Goal: Contribute content: Contribute content

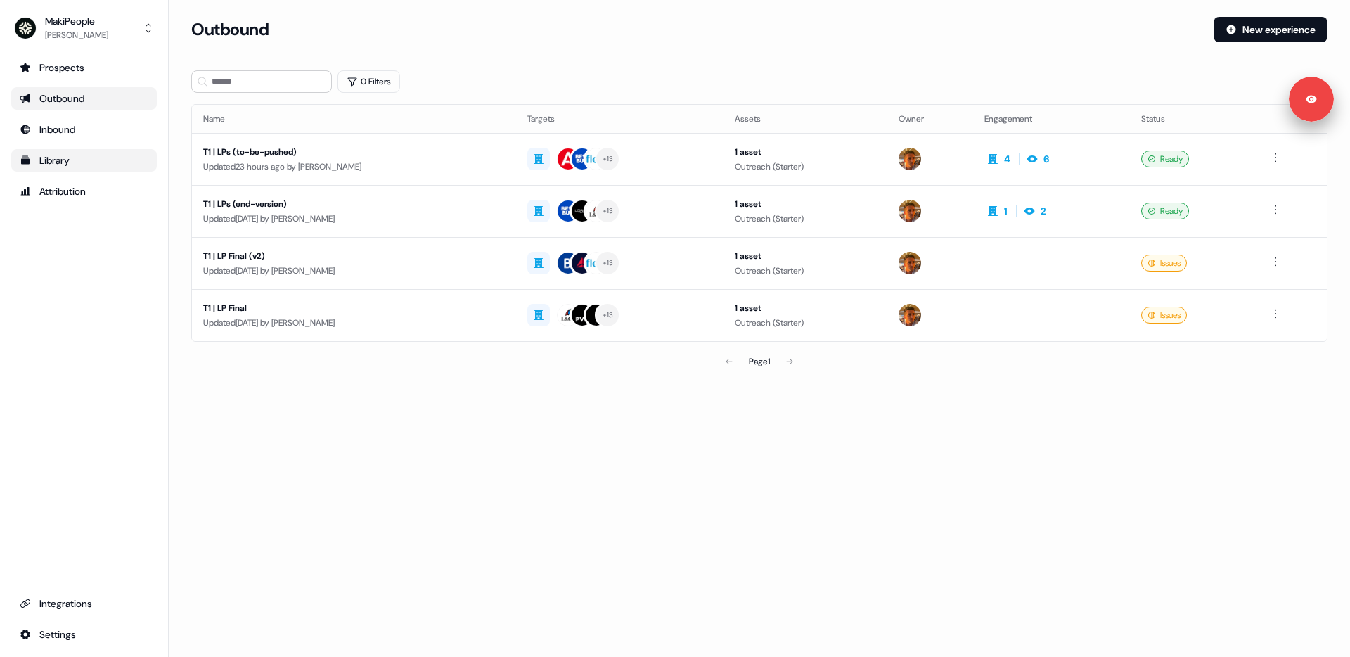
click at [55, 162] on div "Library" at bounding box center [84, 160] width 129 height 14
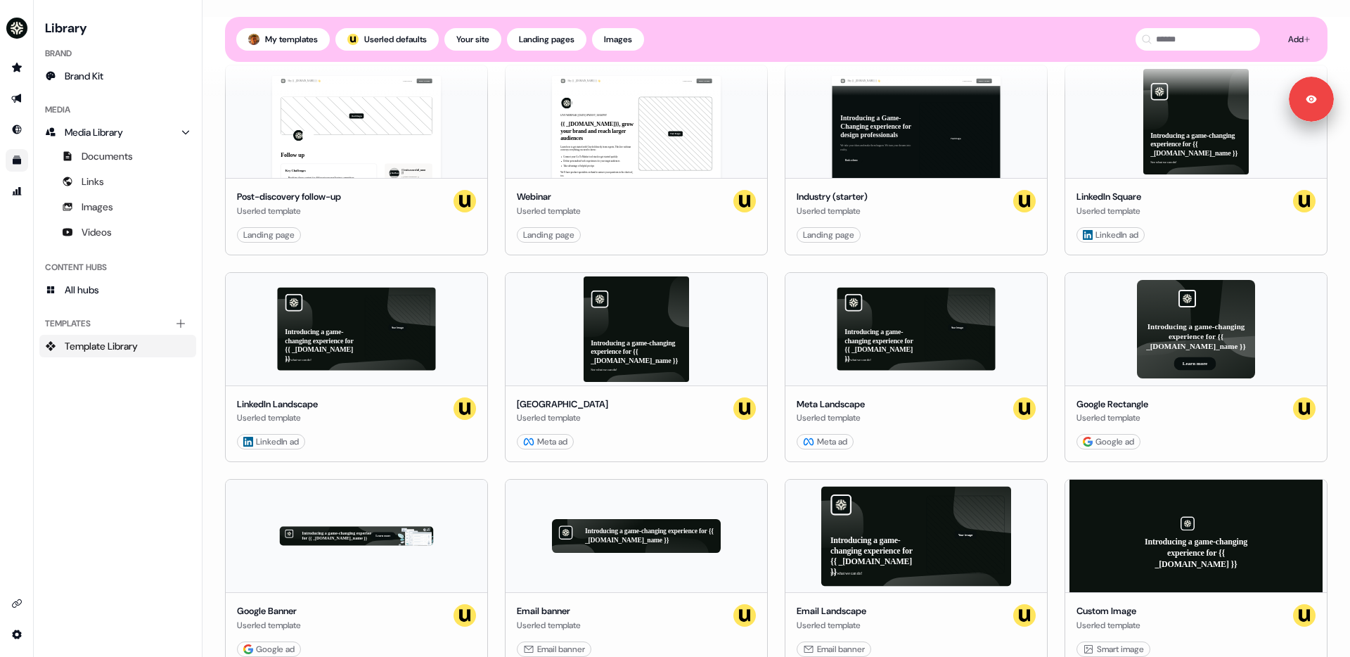
scroll to position [620, 0]
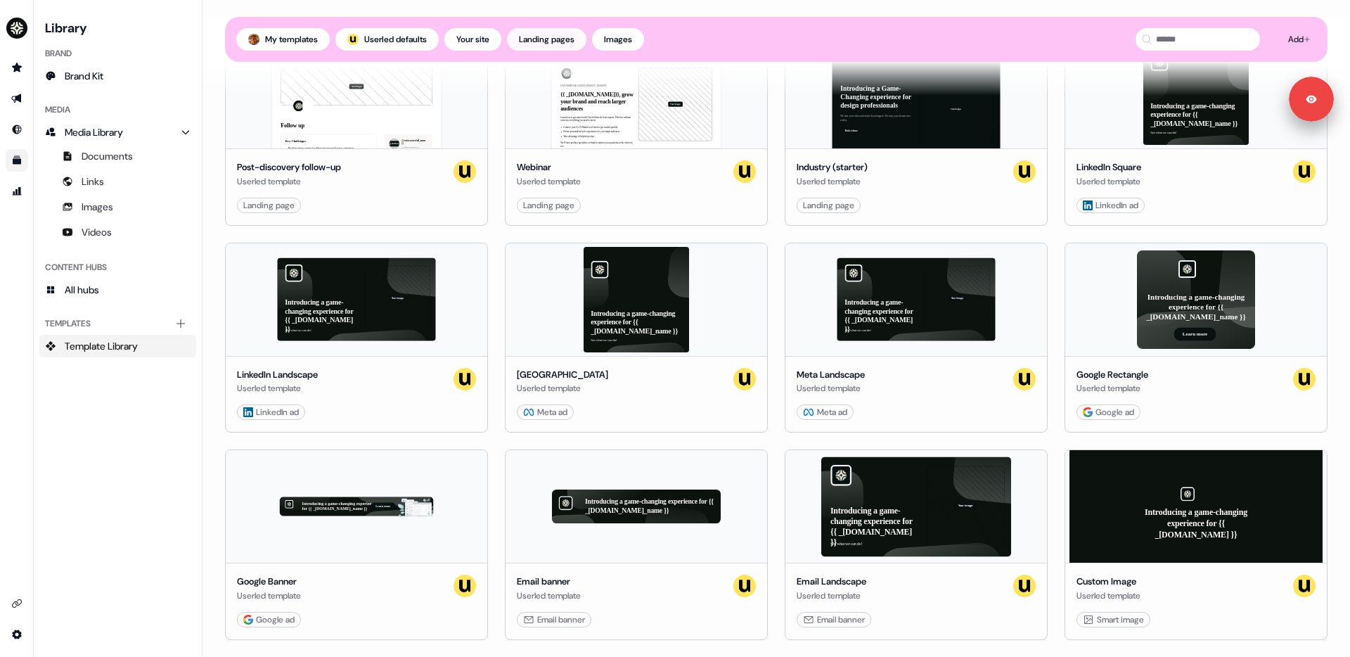
click at [546, 41] on button "Landing pages" at bounding box center [546, 39] width 79 height 23
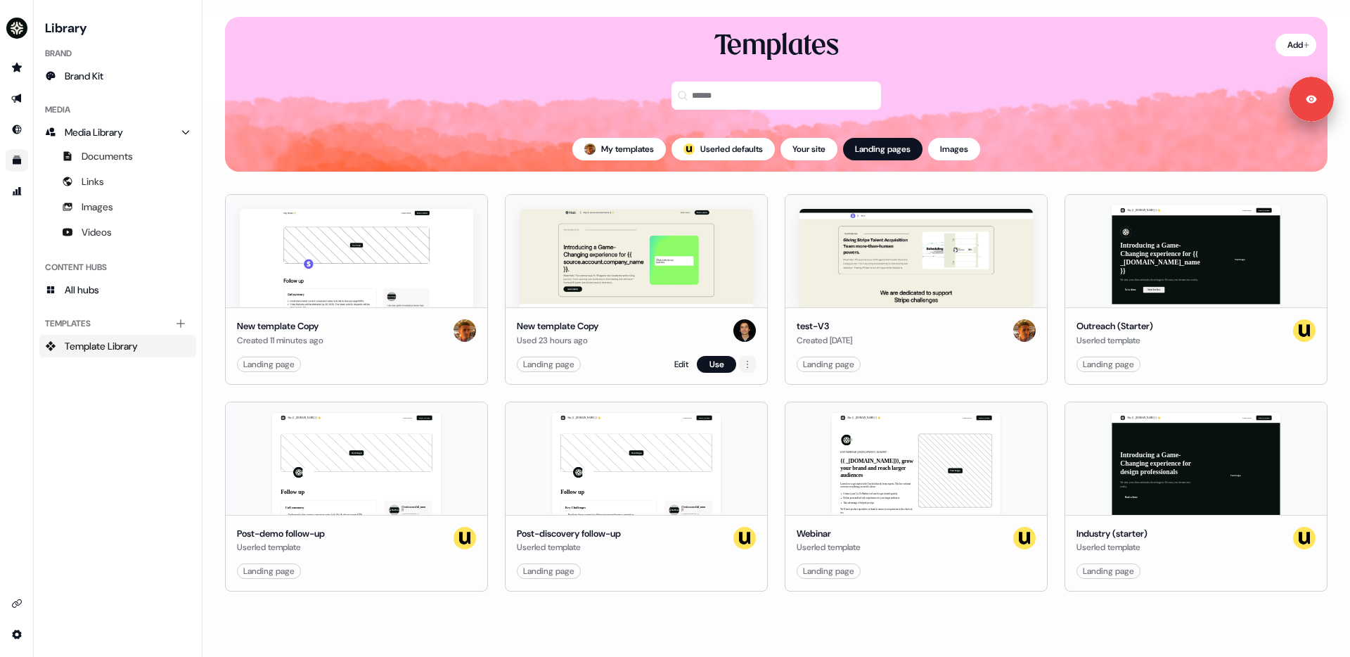
click at [748, 368] on html "Signed in as Vincent Bonjean Sign out For the best experience switch devices to…" at bounding box center [675, 328] width 1350 height 657
click at [775, 361] on html "Signed in as Vincent Bonjean Sign out For the best experience switch devices to…" at bounding box center [675, 328] width 1350 height 657
click at [465, 364] on html "Signed in as Vincent Bonjean Sign out For the best experience switch devices to…" at bounding box center [675, 328] width 1350 height 657
click at [495, 365] on html "Signed in as Vincent Bonjean Sign out For the best experience switch devices to…" at bounding box center [675, 328] width 1350 height 657
click at [18, 94] on icon "Go to outbound experience" at bounding box center [16, 98] width 11 height 11
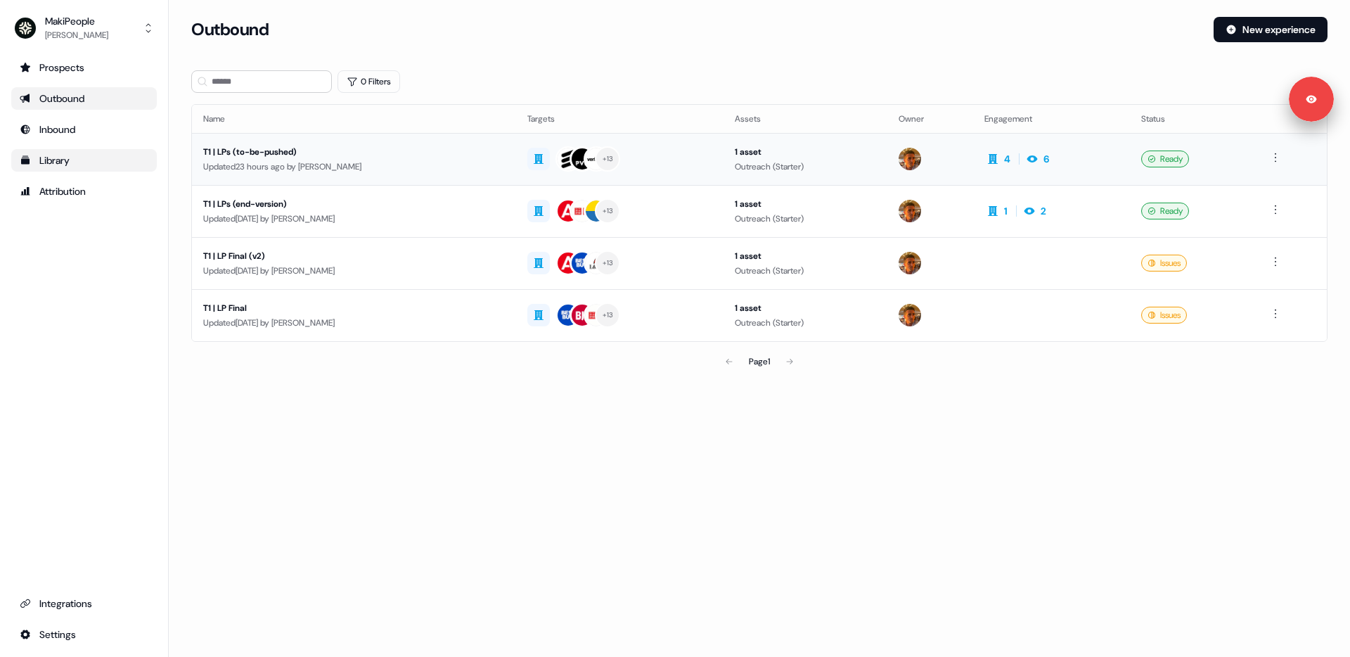
click at [264, 145] on div "T1 | LPs (to-be-pushed)" at bounding box center [354, 152] width 302 height 14
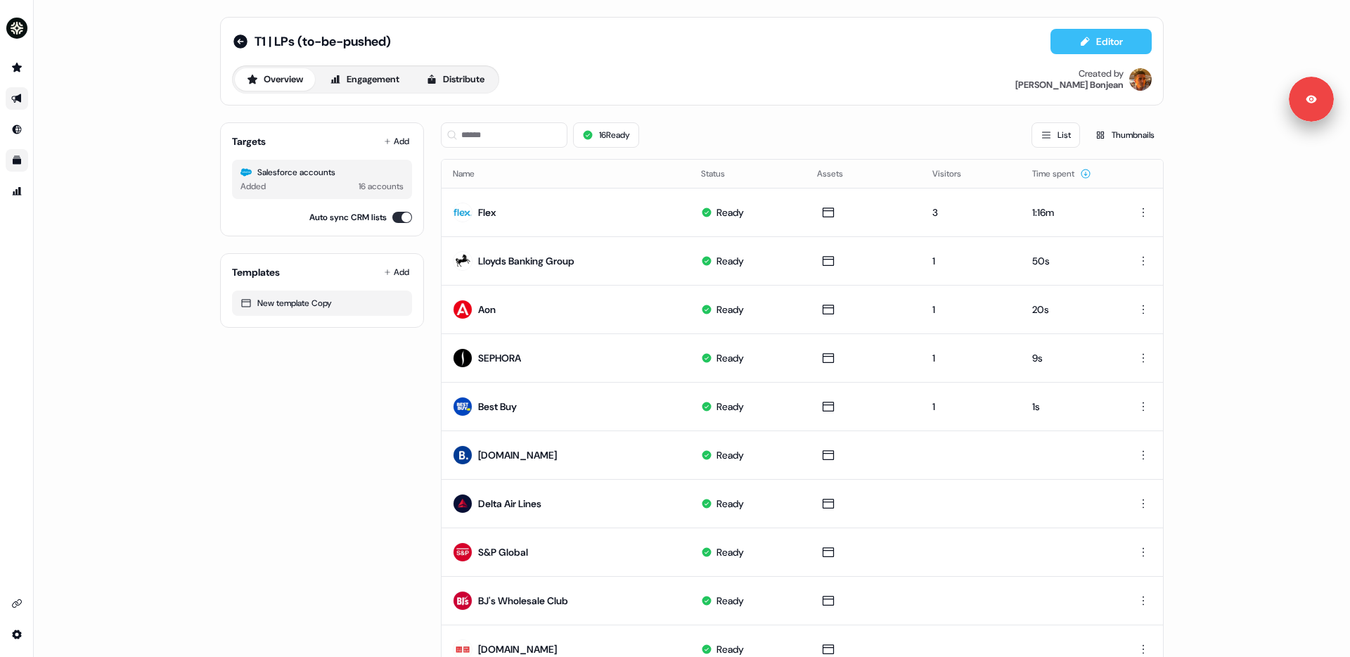
click at [1093, 40] on button "Editor" at bounding box center [1101, 41] width 101 height 25
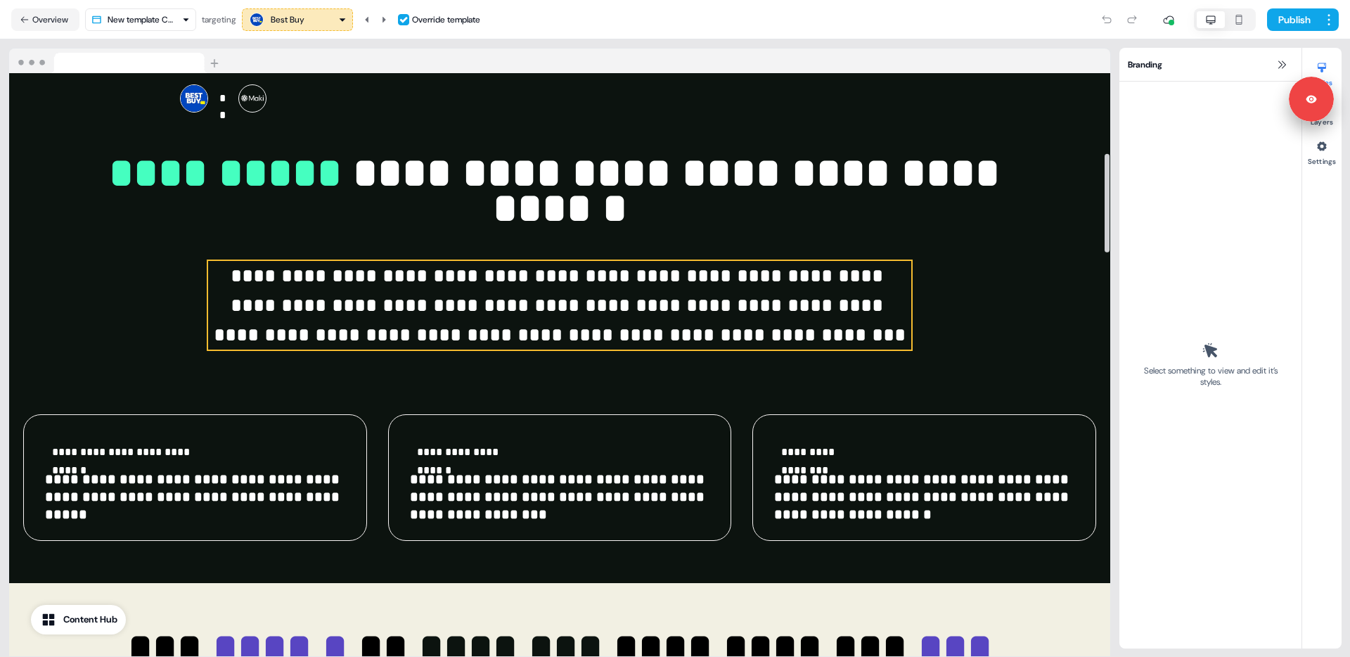
scroll to position [372, 0]
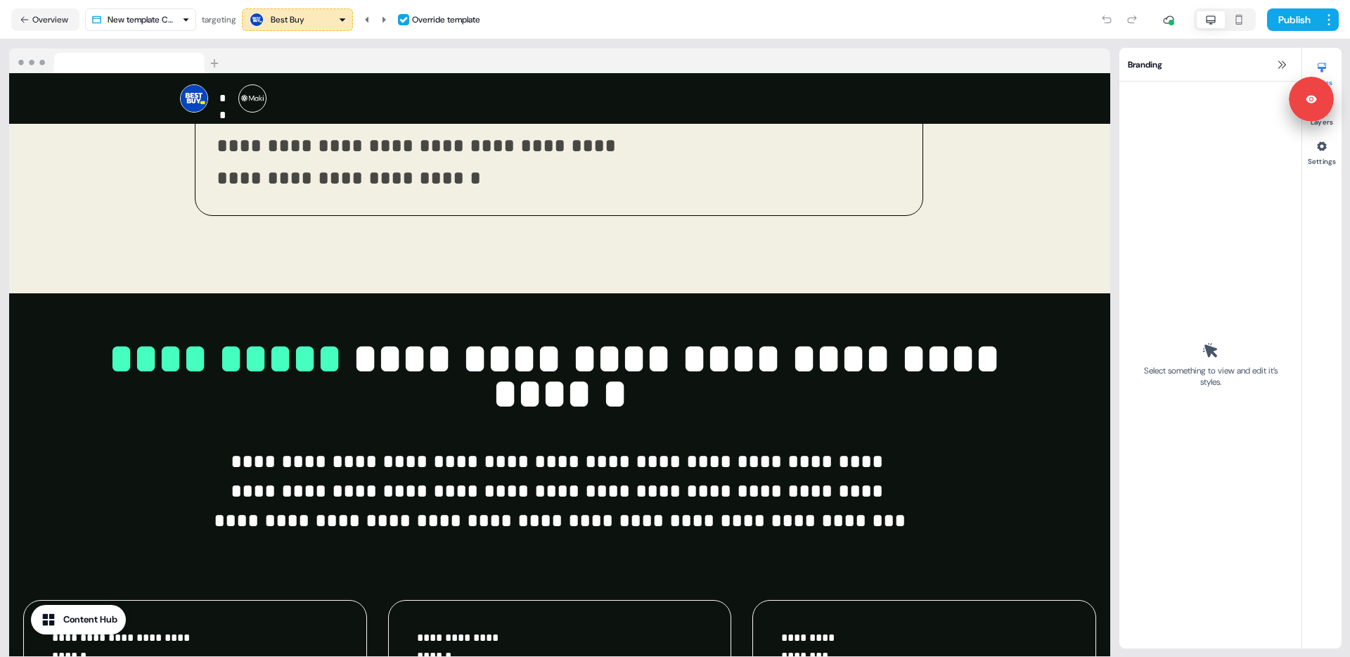
click at [1243, 20] on icon "button" at bounding box center [1239, 19] width 17 height 11
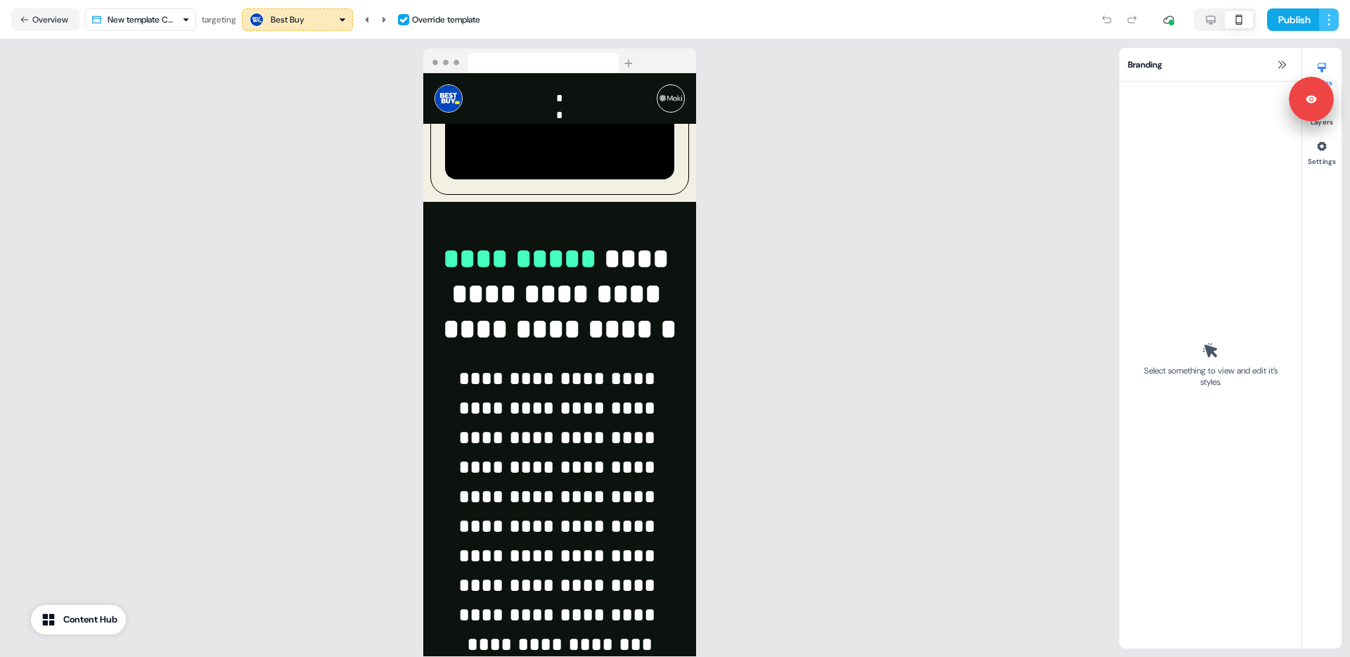
click at [1329, 15] on html "**********" at bounding box center [675, 328] width 1350 height 657
drag, startPoint x: 1302, startPoint y: 106, endPoint x: 1260, endPoint y: 251, distance: 150.7
click at [1260, 251] on html "**********" at bounding box center [675, 328] width 1350 height 657
click at [1308, 106] on div "Save as template View edit history View issues" at bounding box center [1294, 71] width 90 height 75
click at [1049, 232] on html "**********" at bounding box center [675, 328] width 1350 height 657
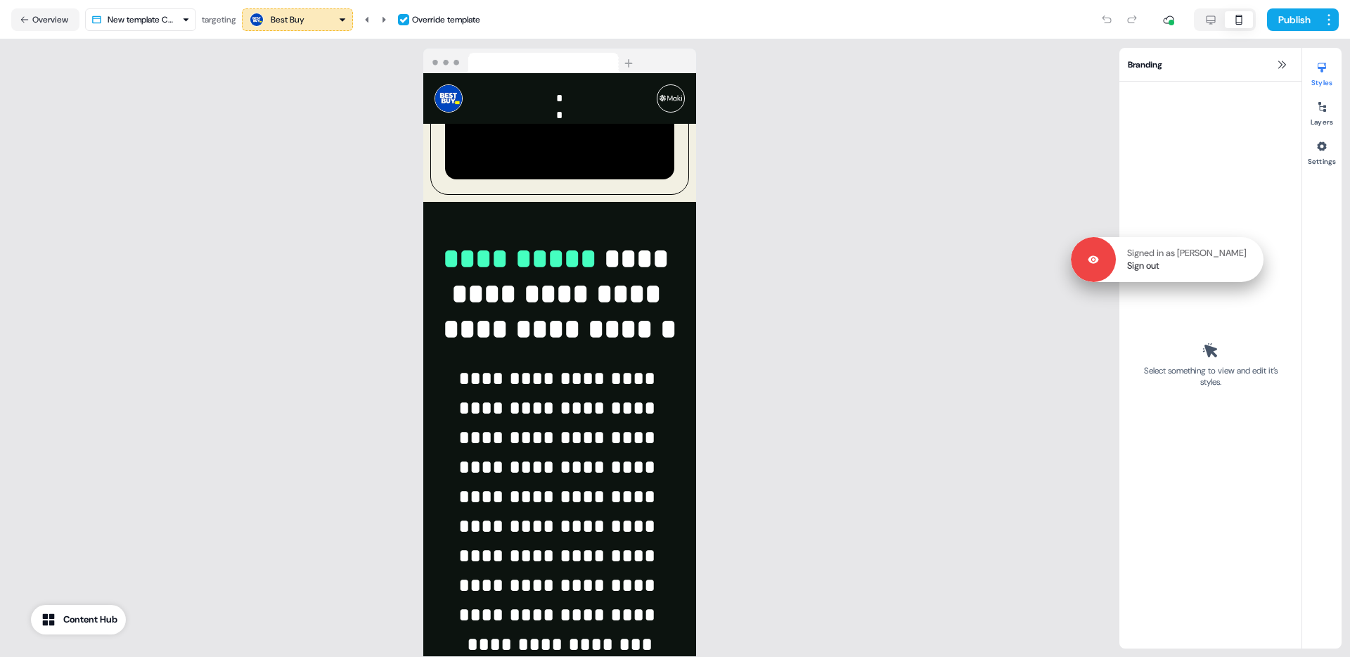
drag, startPoint x: 1300, startPoint y: 98, endPoint x: 1206, endPoint y: 319, distance: 240.7
click at [1206, 260] on p "Signed in as Vincent Bonjean" at bounding box center [1187, 253] width 120 height 13
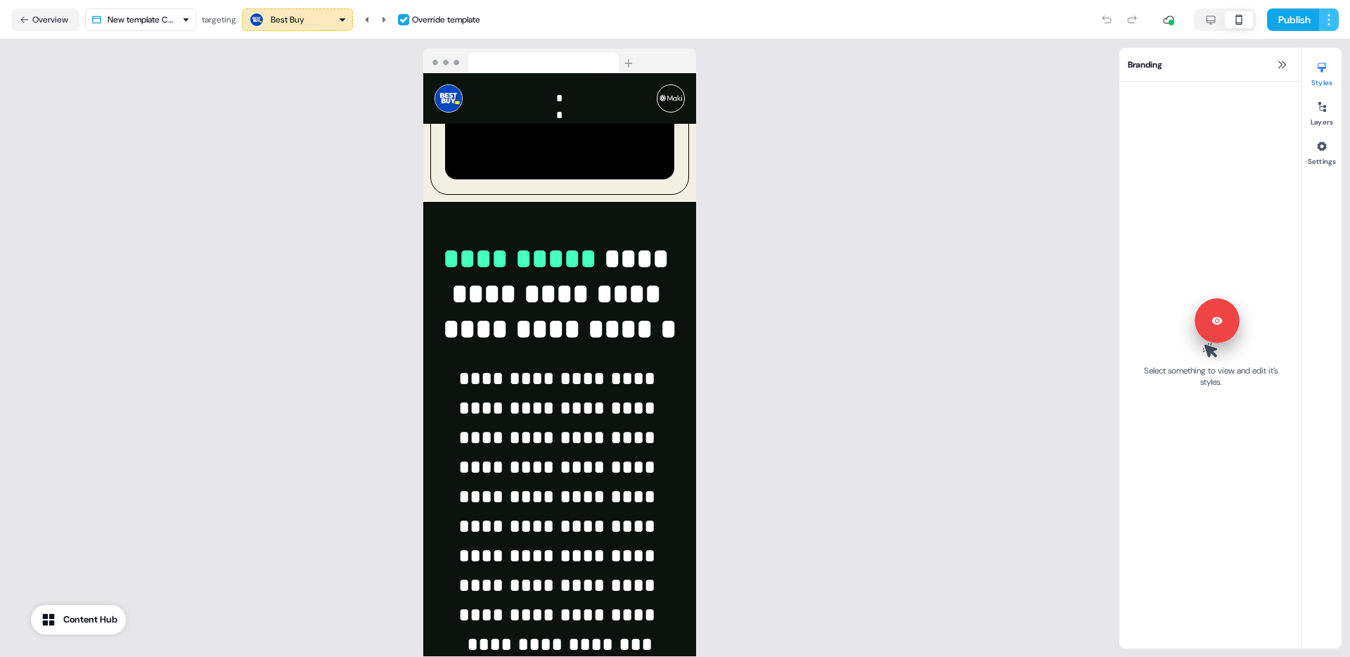
click at [1330, 18] on html "**********" at bounding box center [675, 328] width 1350 height 657
click at [1299, 47] on span "Save as template" at bounding box center [1289, 48] width 64 height 11
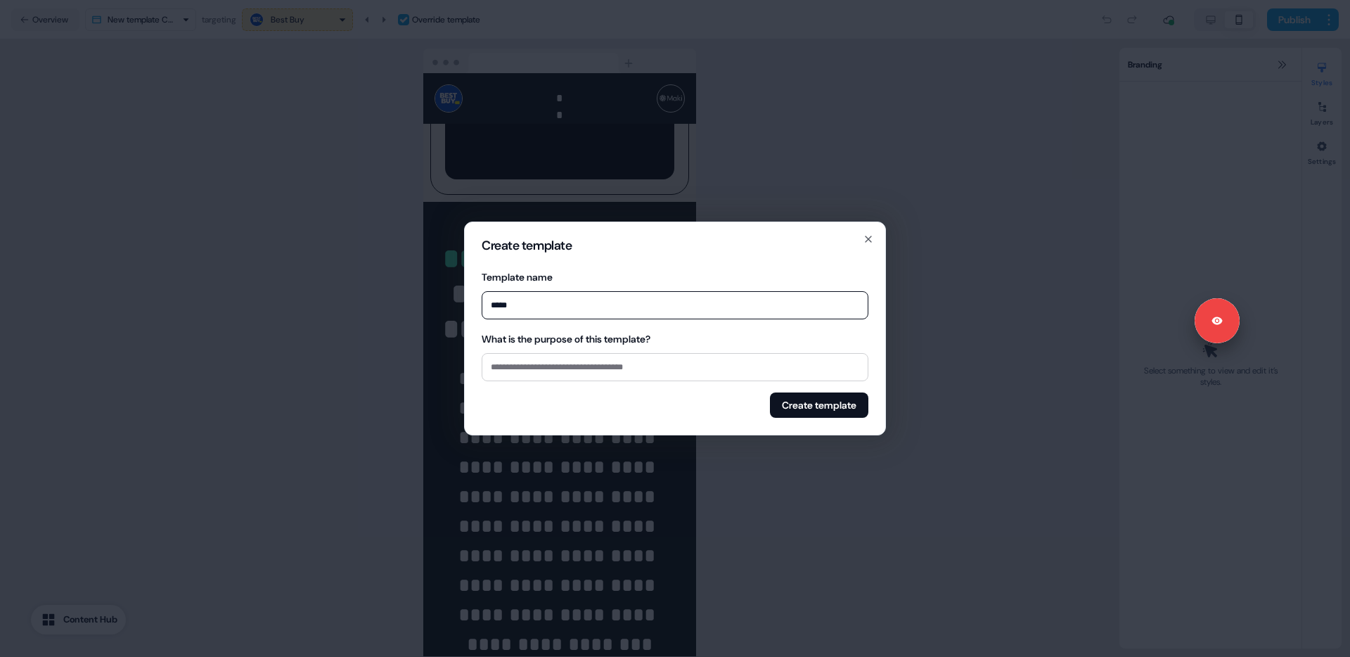
type input "***"
type input "**********"
click at [819, 405] on button "Create template" at bounding box center [819, 404] width 98 height 25
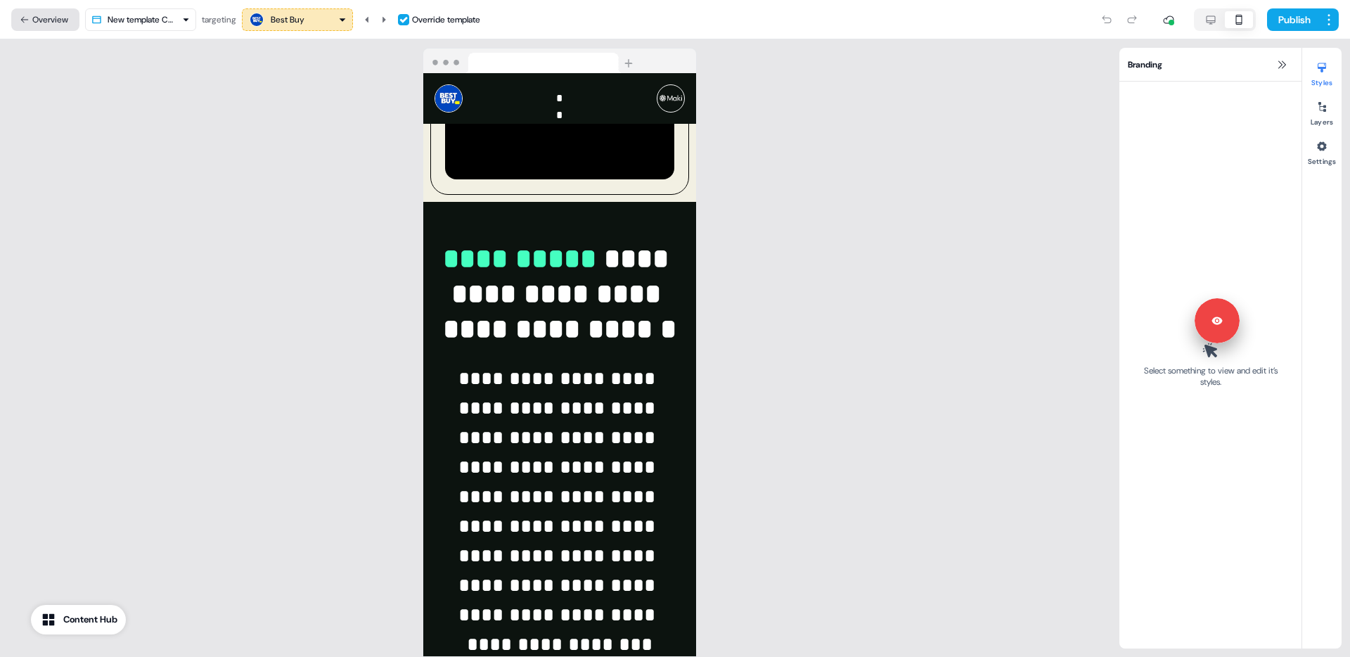
click at [46, 19] on button "Overview" at bounding box center [45, 19] width 68 height 23
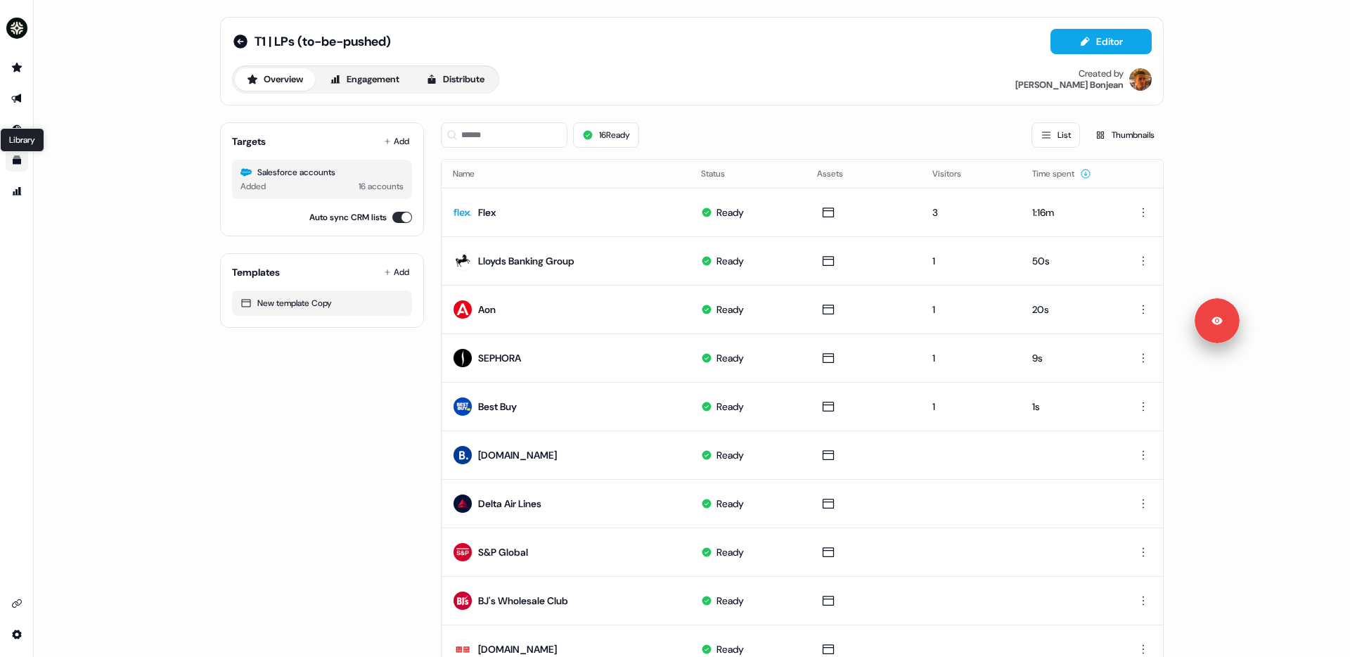
click at [21, 159] on icon "Go to templates" at bounding box center [16, 160] width 11 height 11
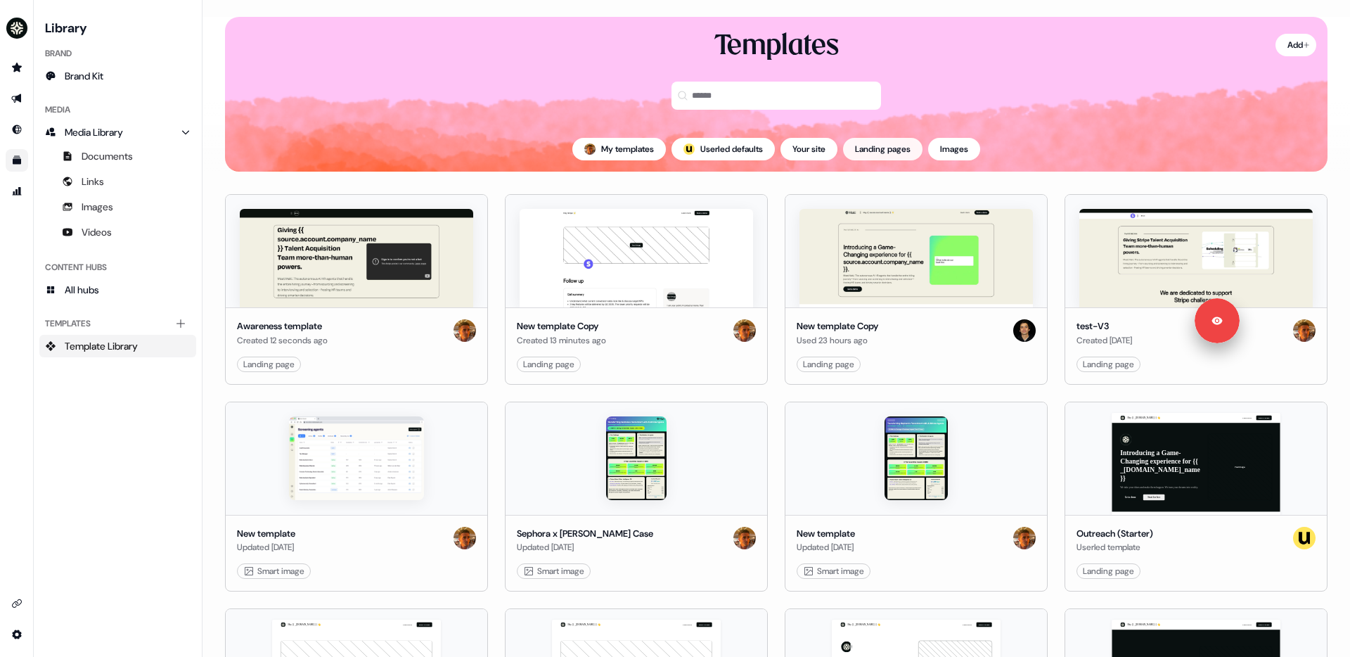
click at [920, 147] on button "Landing pages" at bounding box center [882, 149] width 79 height 23
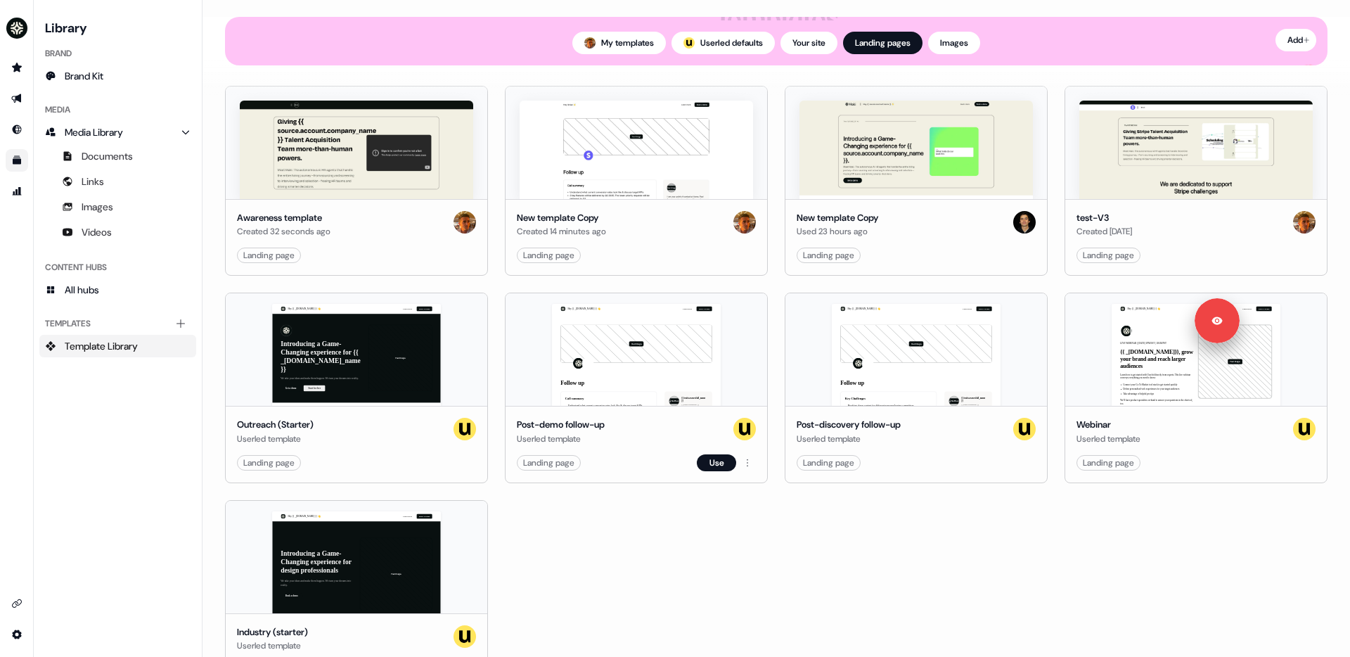
scroll to position [168, 0]
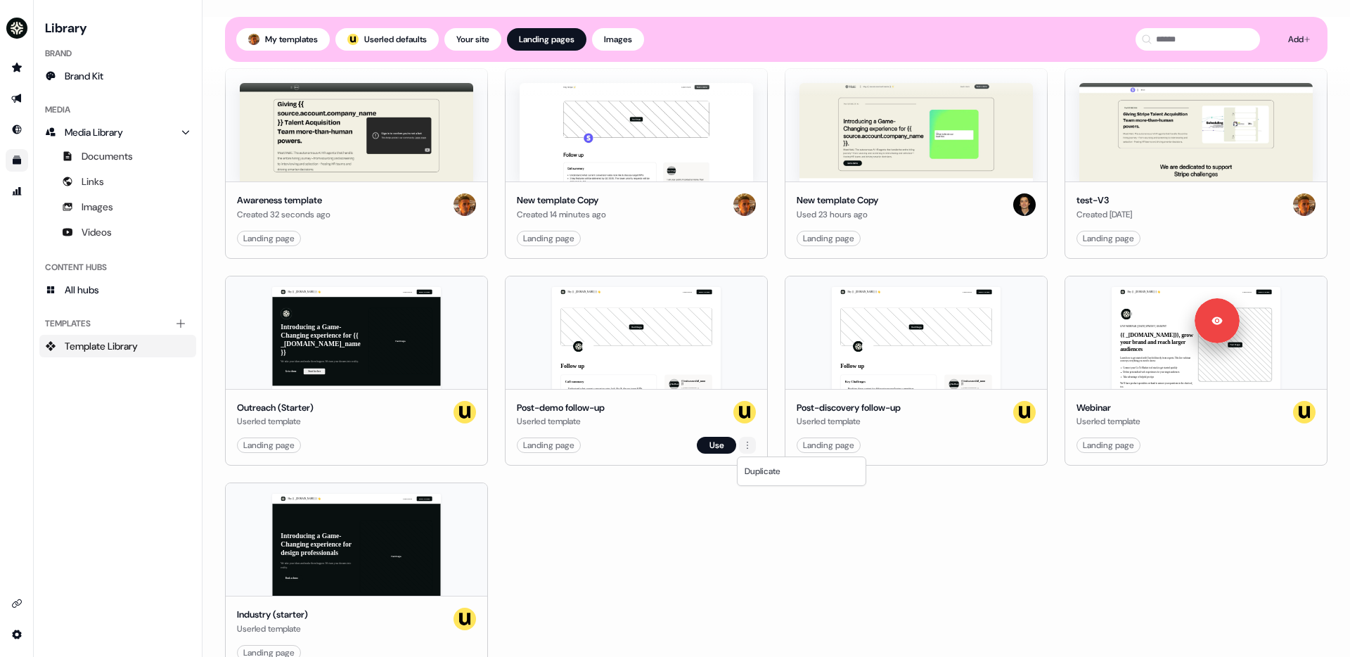
click at [745, 447] on html "Signed in as Vincent Bonjean Sign out For the best experience switch devices to…" at bounding box center [675, 328] width 1350 height 657
click at [691, 487] on html "Signed in as Vincent Bonjean Sign out For the best experience switch devices to…" at bounding box center [675, 328] width 1350 height 657
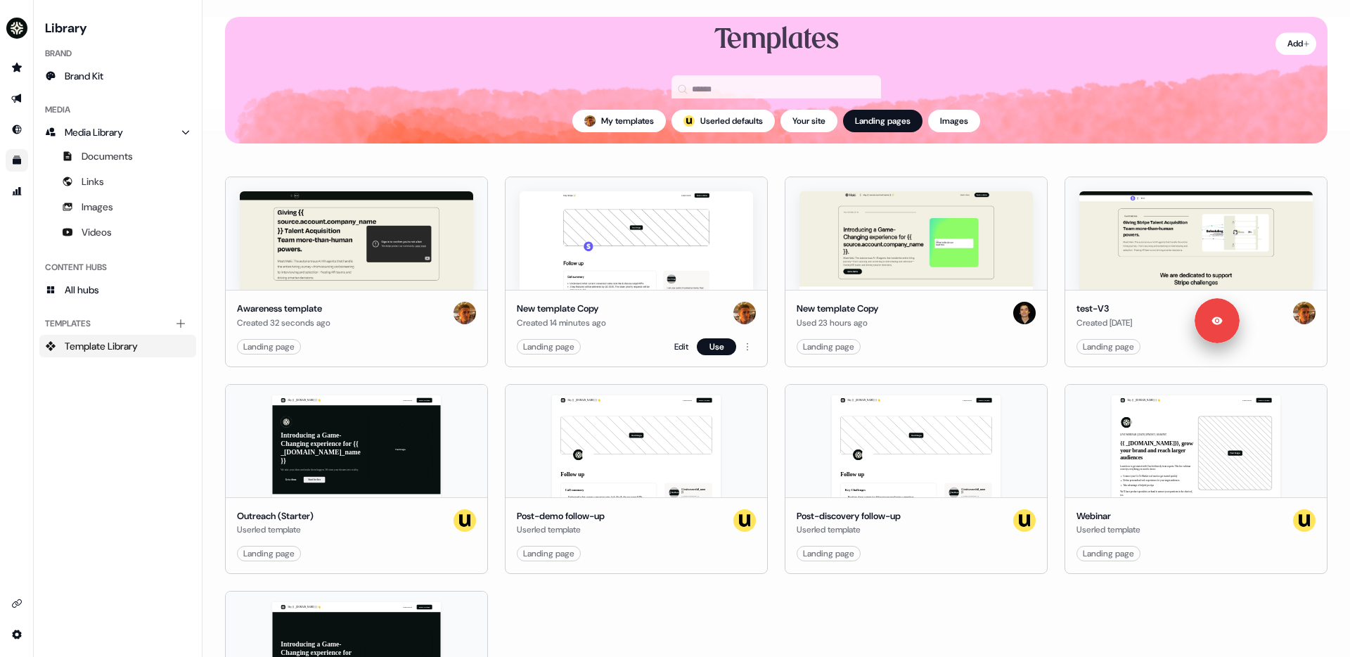
scroll to position [23, 0]
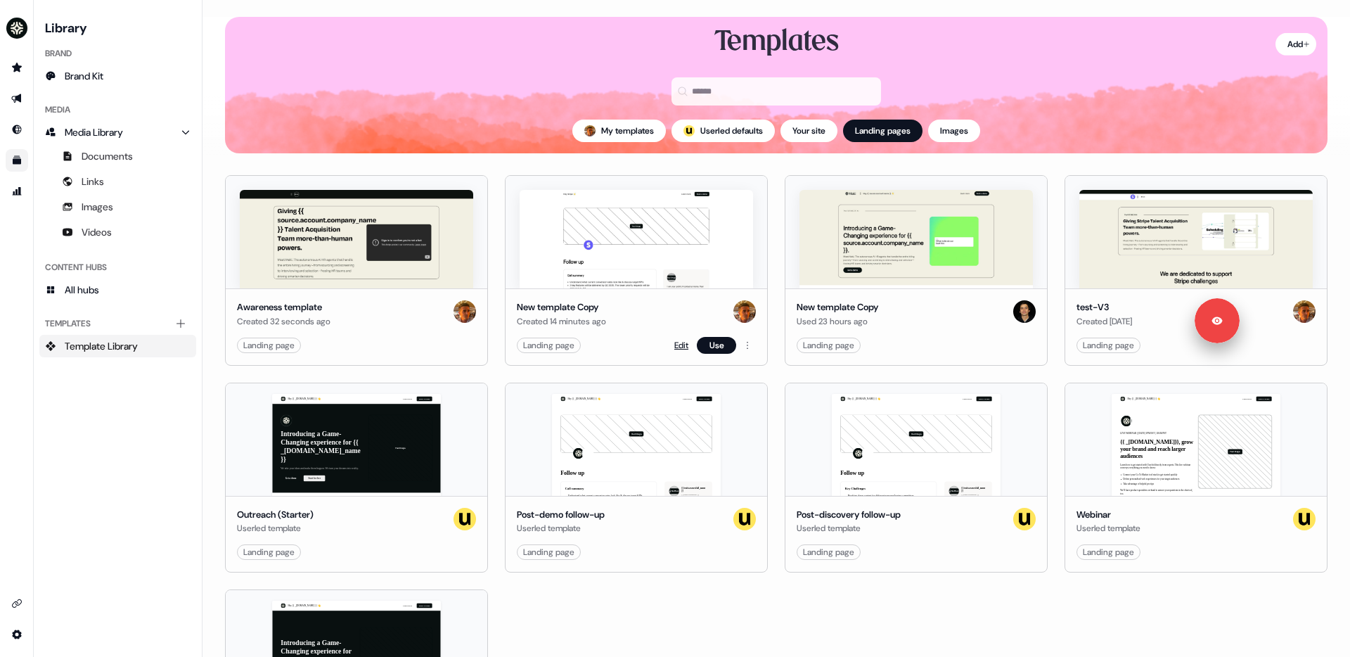
click at [680, 347] on link "Edit" at bounding box center [681, 345] width 14 height 14
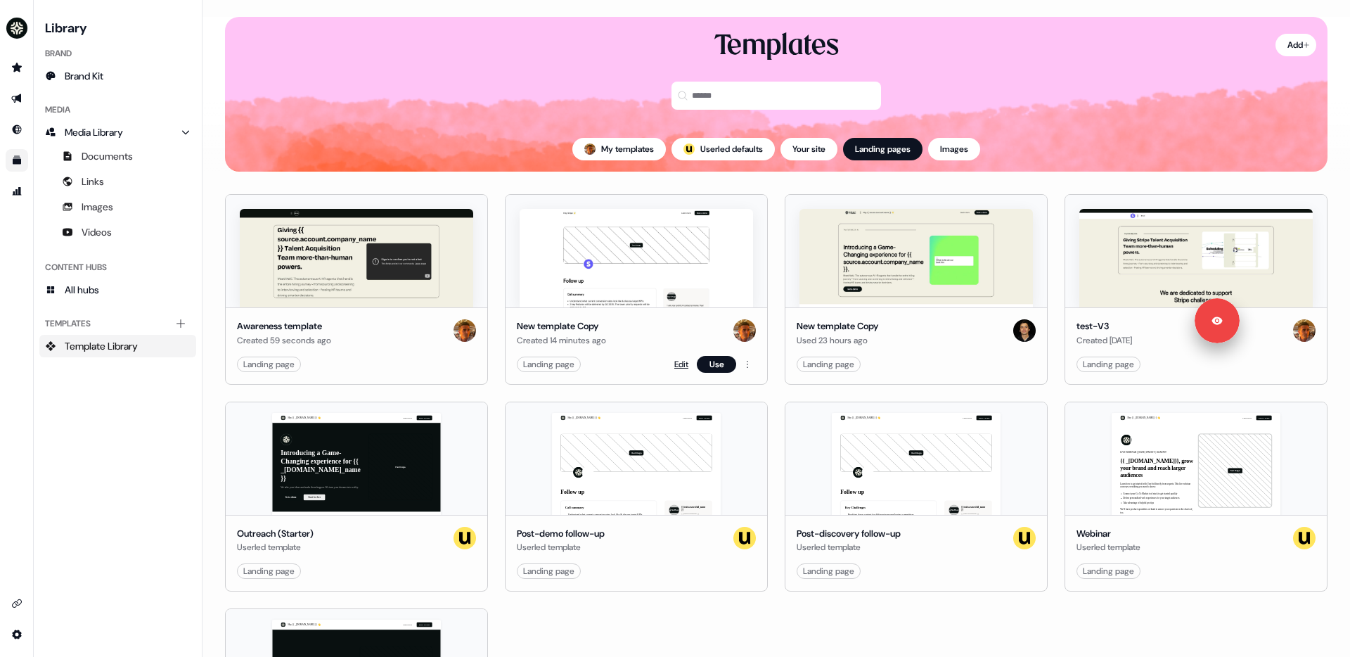
click at [677, 364] on link "Edit" at bounding box center [681, 364] width 14 height 14
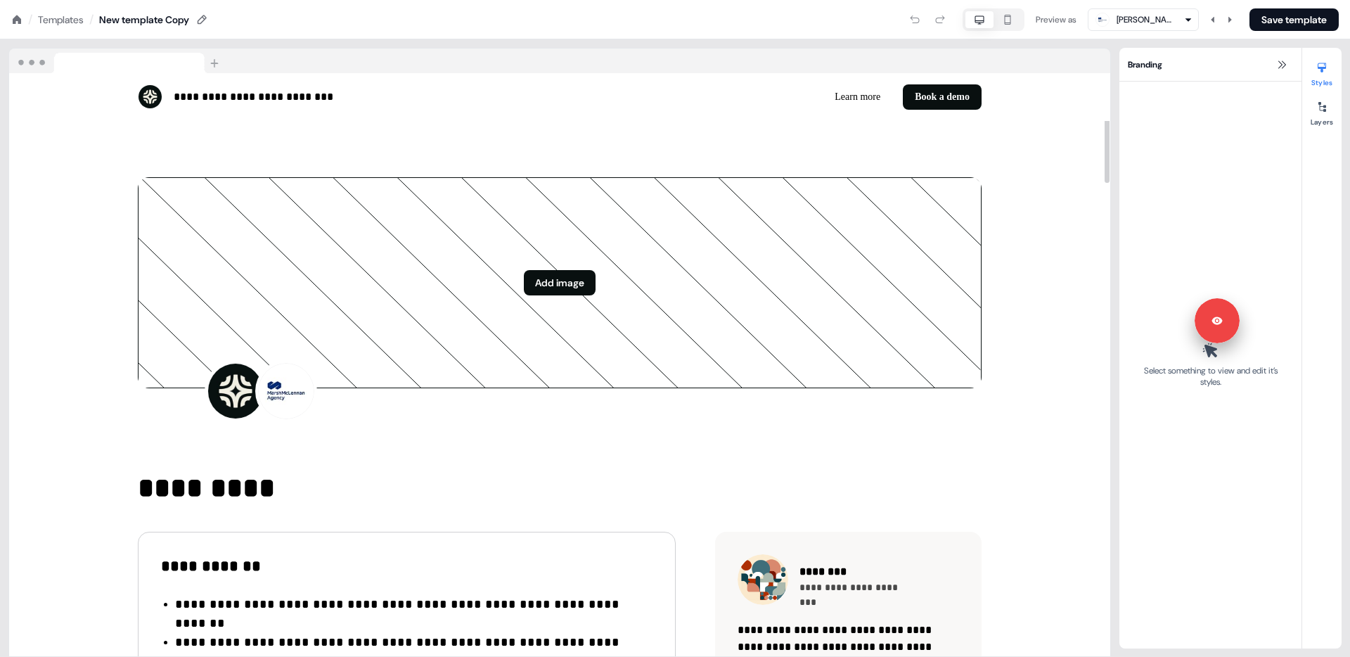
click at [203, 12] on div "/ Templates / New template Copy" at bounding box center [110, 19] width 198 height 15
click at [207, 18] on icon at bounding box center [201, 19] width 11 height 11
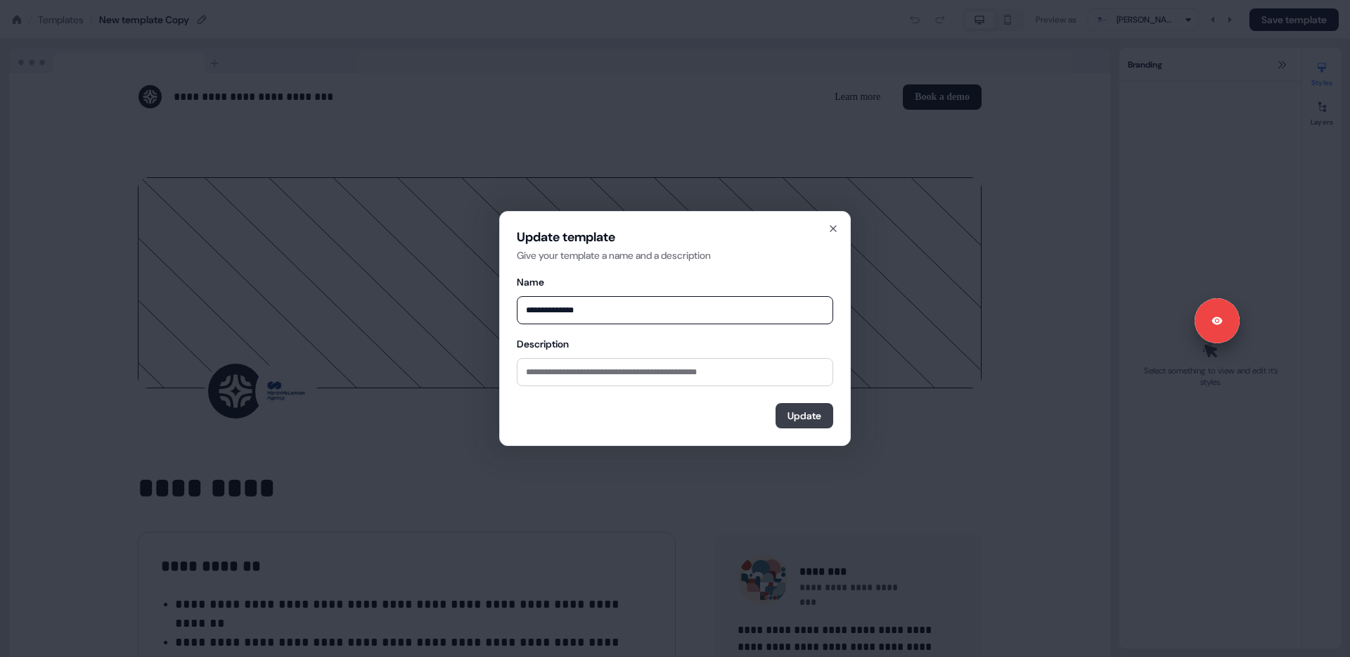
type input "**********"
click at [804, 418] on button "Update" at bounding box center [805, 415] width 58 height 25
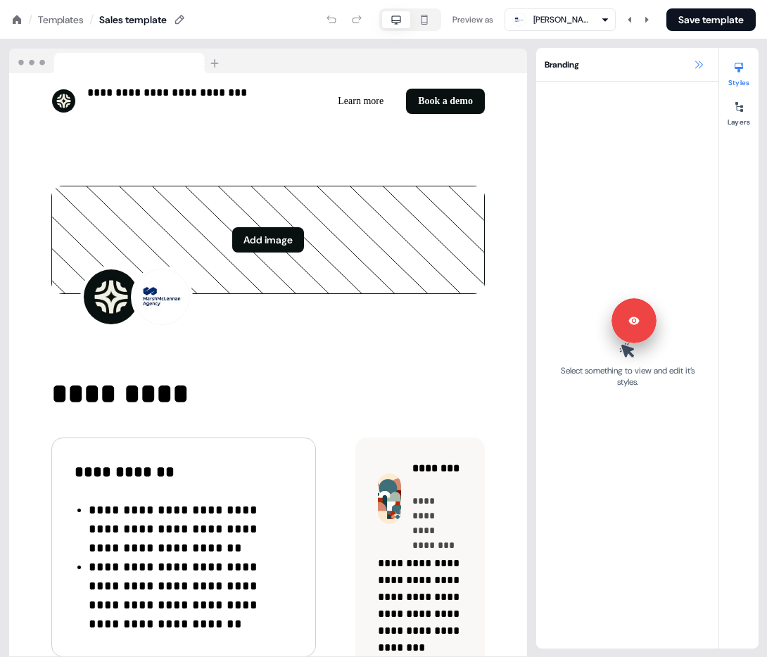
click at [703, 70] on icon at bounding box center [698, 64] width 11 height 11
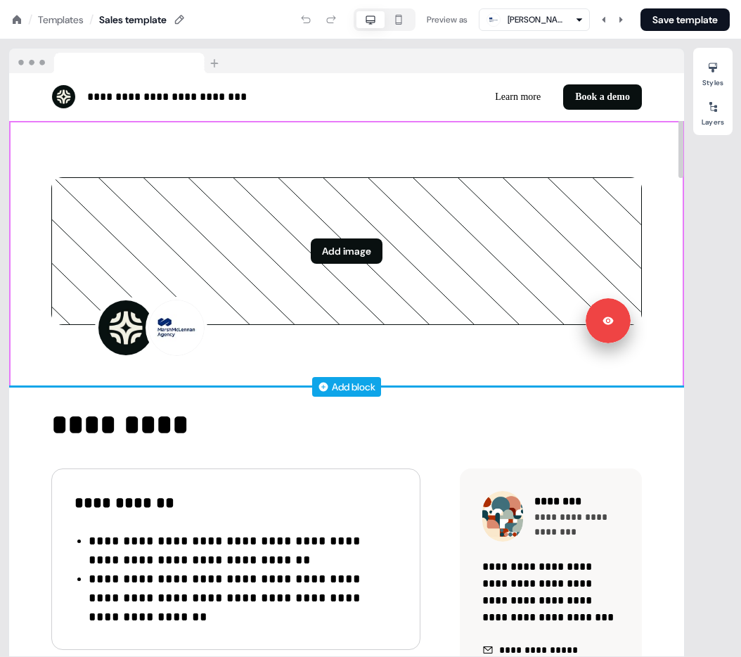
click at [354, 388] on div "Add block" at bounding box center [354, 387] width 44 height 14
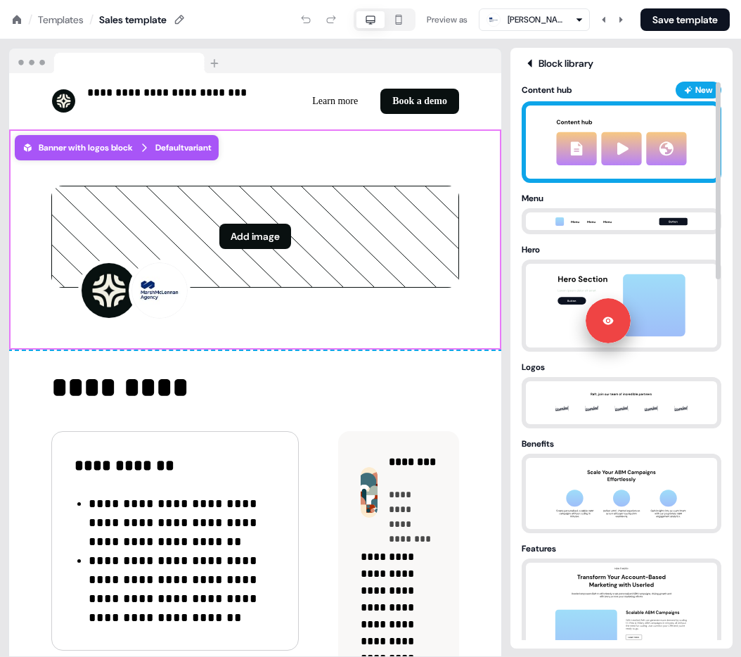
click at [596, 133] on img at bounding box center [622, 141] width 156 height 73
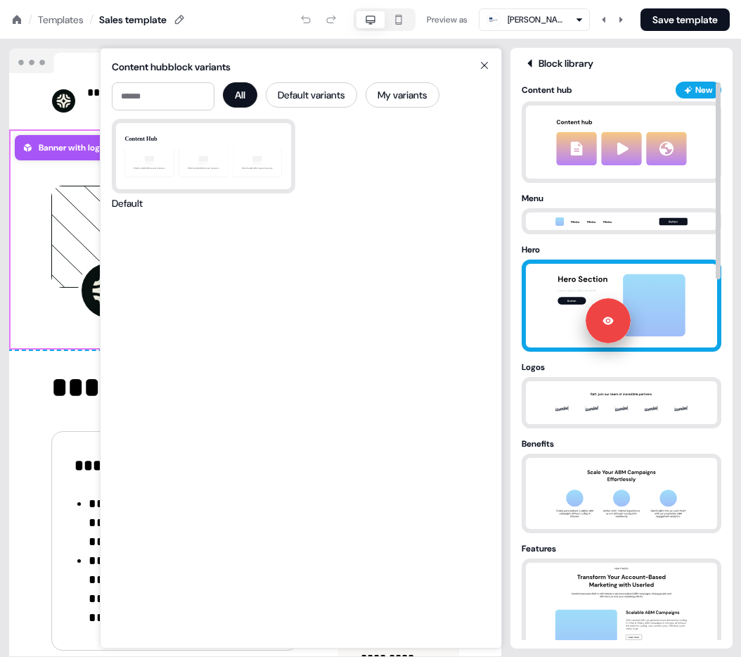
click at [570, 260] on div at bounding box center [622, 306] width 200 height 92
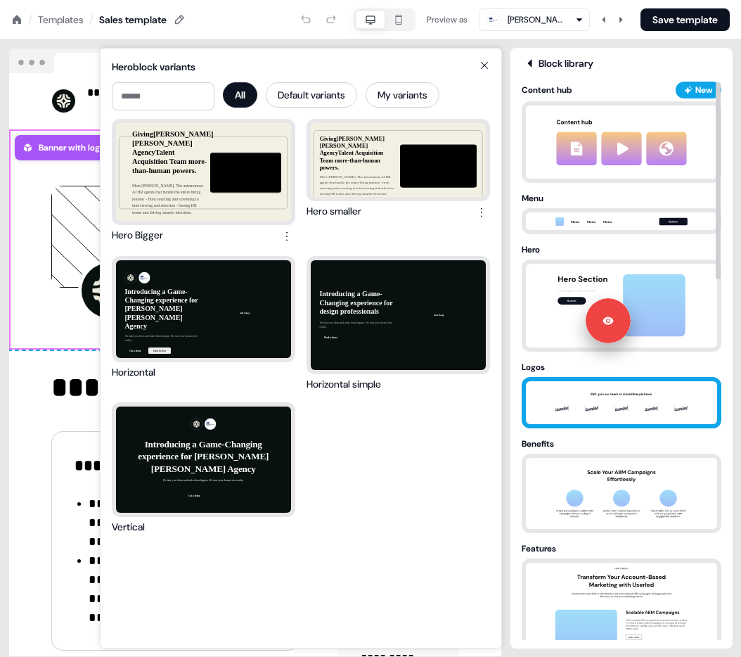
click at [565, 395] on img at bounding box center [622, 402] width 148 height 43
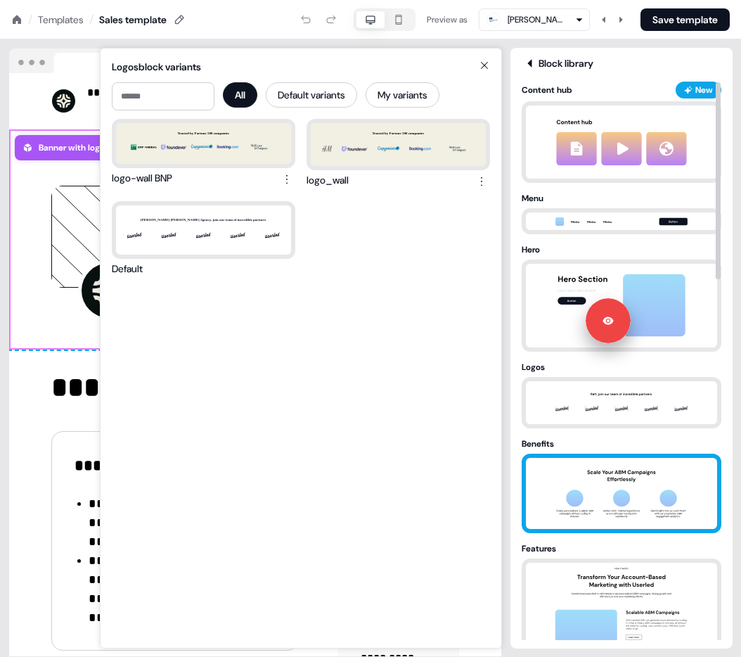
click at [586, 468] on img at bounding box center [622, 493] width 148 height 71
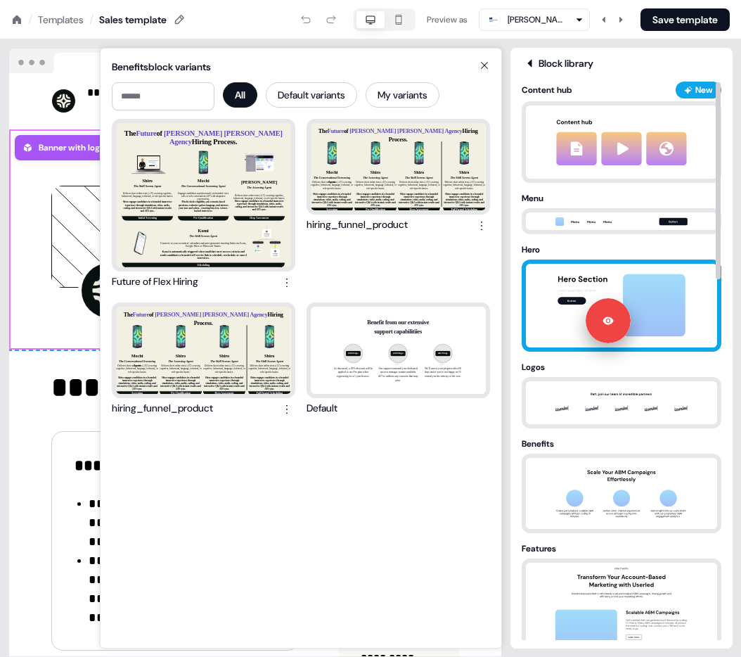
click at [595, 279] on img at bounding box center [622, 306] width 148 height 84
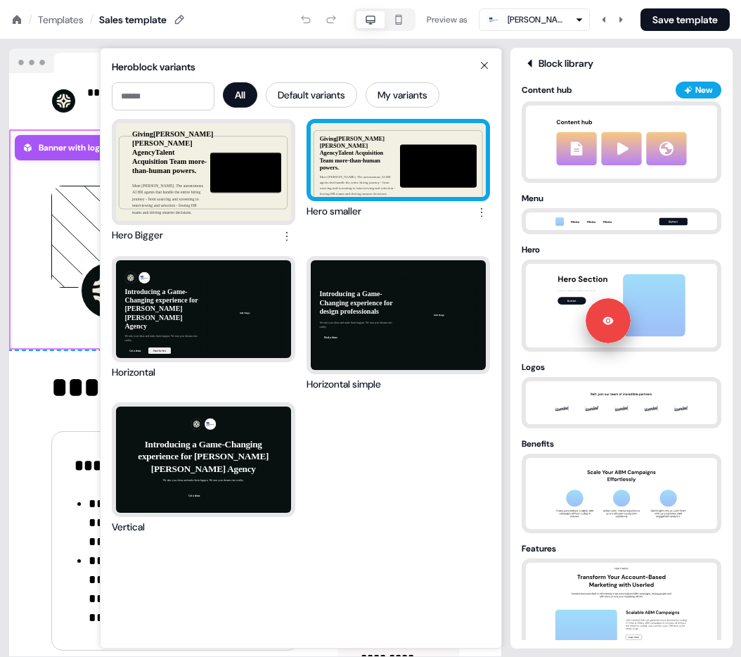
click at [379, 167] on div "Giving Marsh McLennan Agency Talent Acquisition Team more-than-human powers. Me…" at bounding box center [398, 160] width 175 height 74
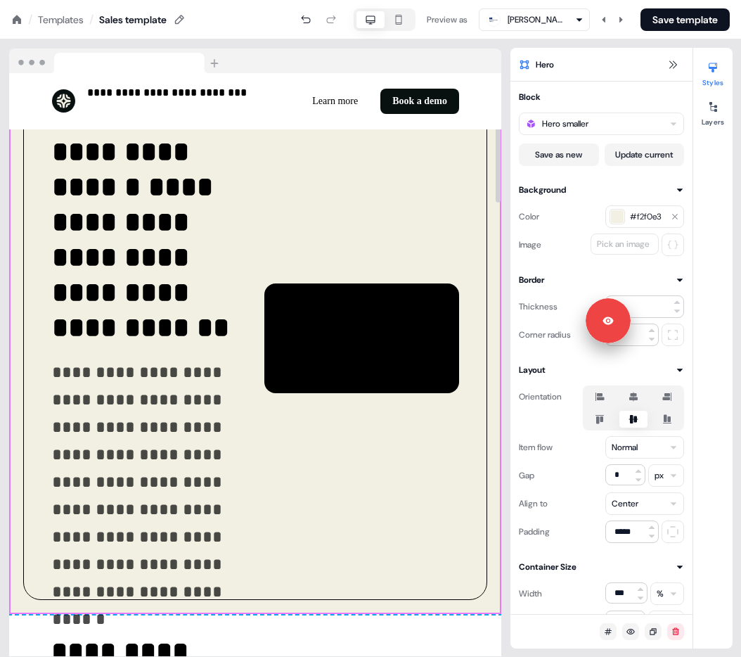
scroll to position [171, 0]
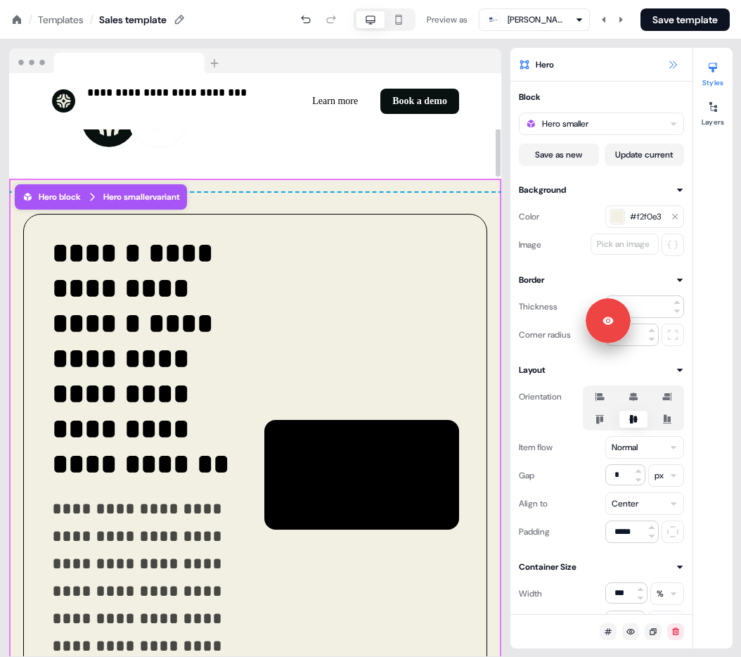
click at [672, 59] on icon at bounding box center [672, 64] width 11 height 11
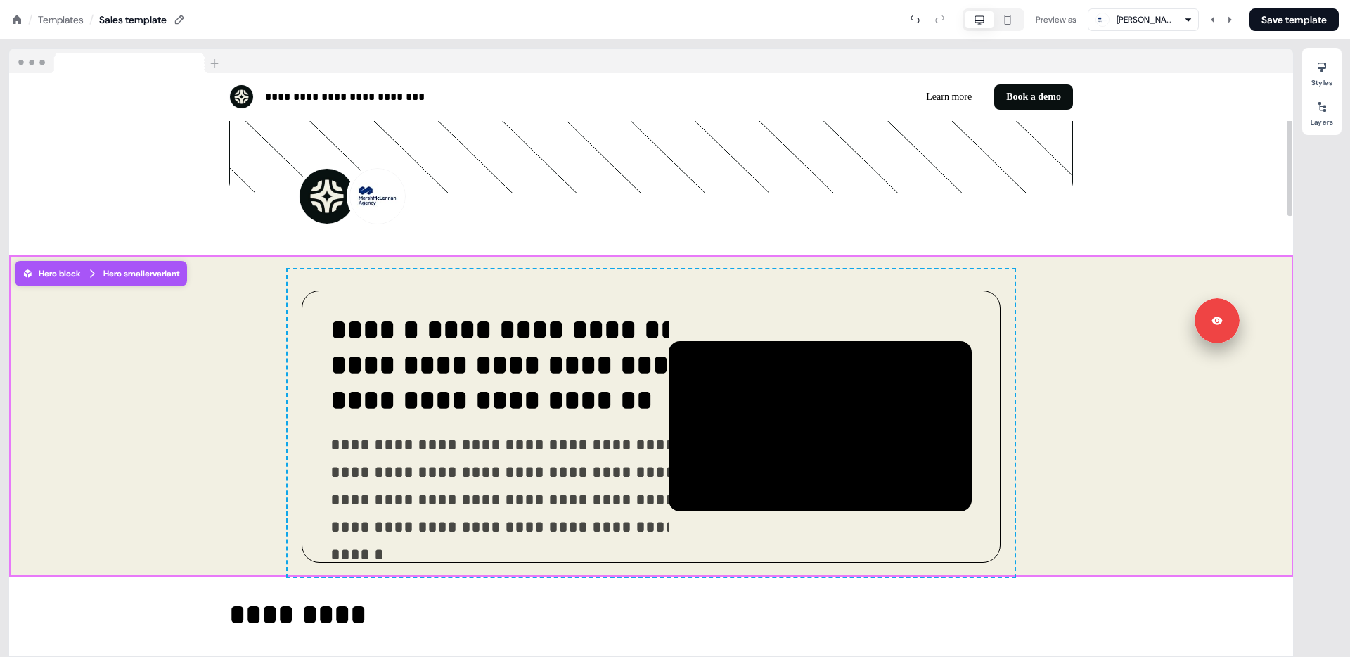
scroll to position [276, 0]
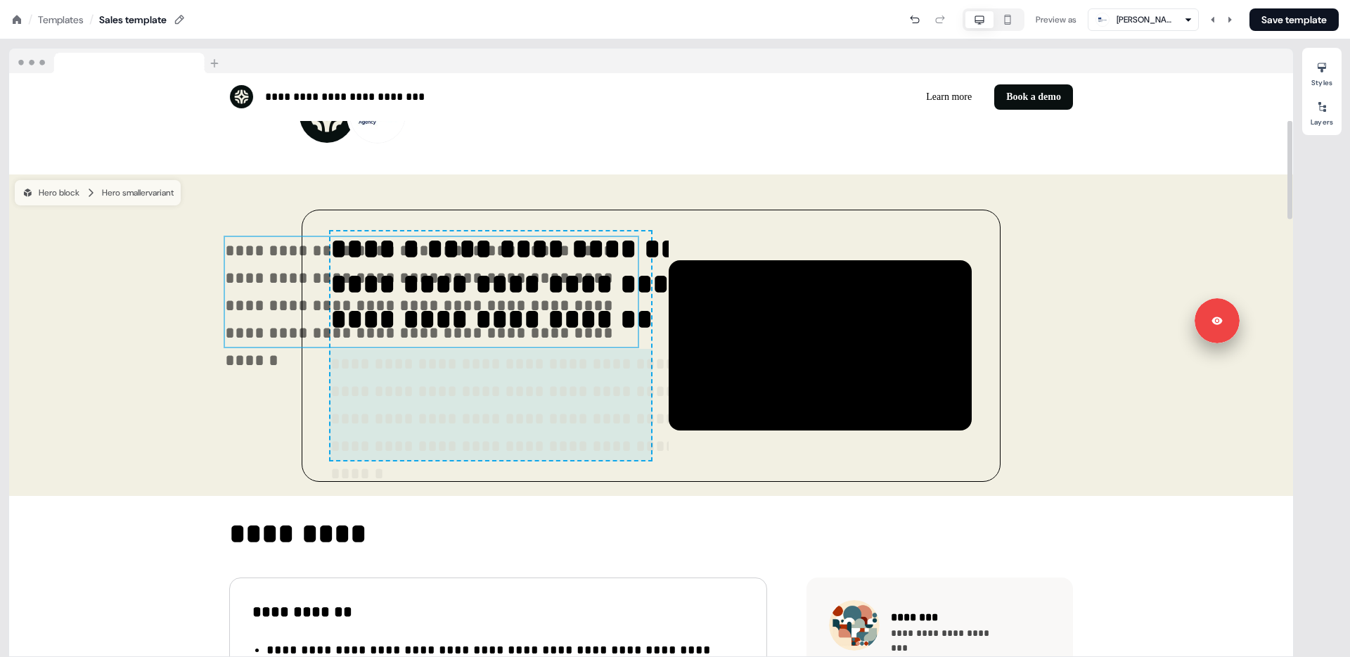
drag, startPoint x: 519, startPoint y: 398, endPoint x: 515, endPoint y: 281, distance: 116.8
click at [515, 281] on div "**********" at bounding box center [491, 345] width 321 height 229
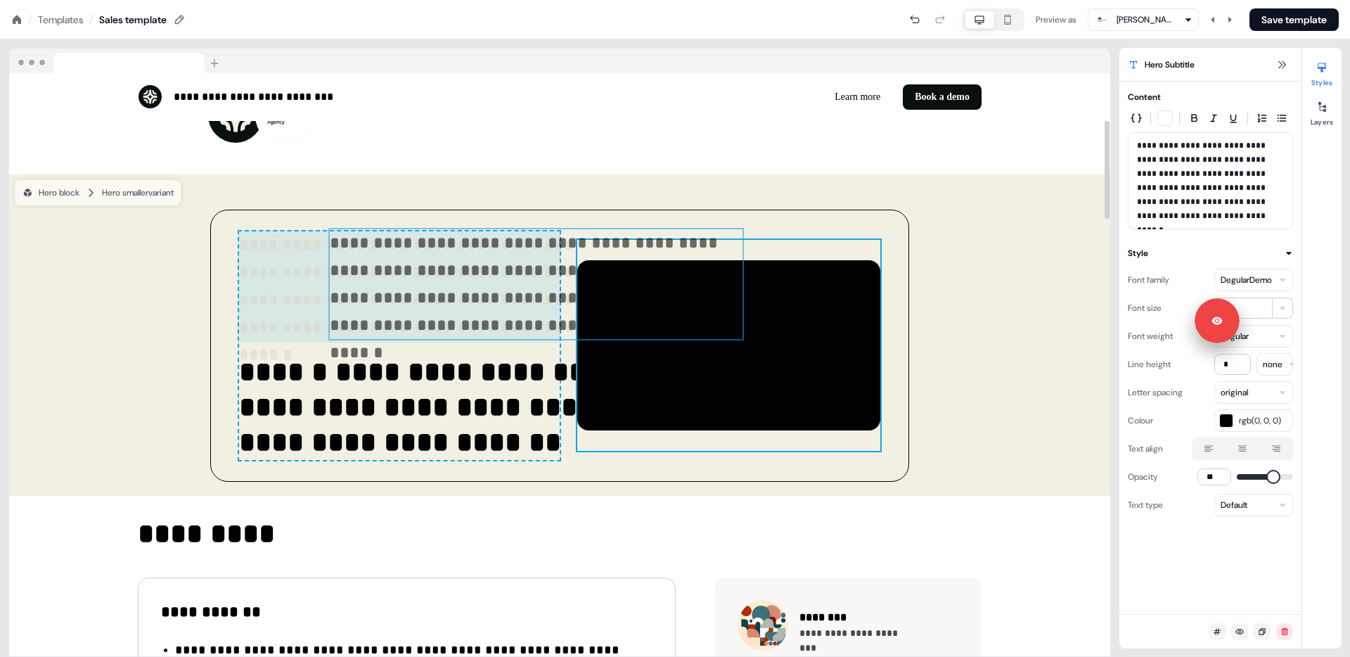
drag, startPoint x: 492, startPoint y: 276, endPoint x: 738, endPoint y: 274, distance: 246.2
click at [560, 274] on div "**********" at bounding box center [399, 345] width 321 height 229
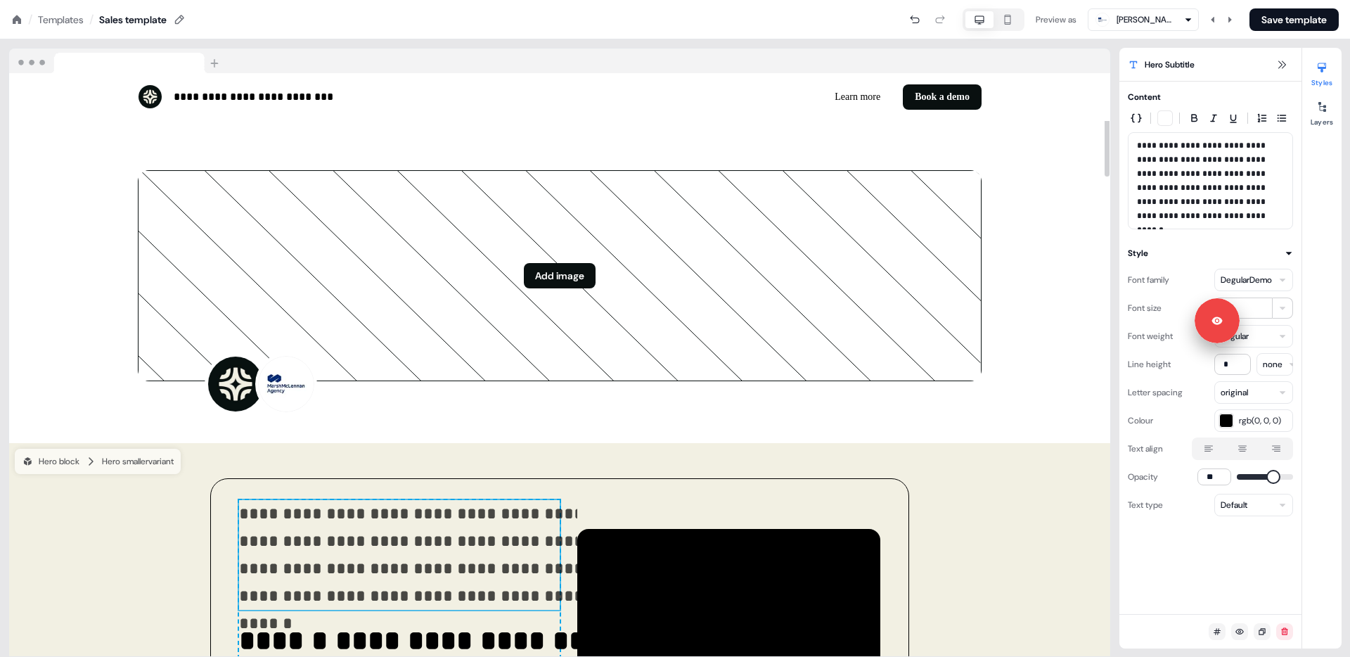
scroll to position [0, 0]
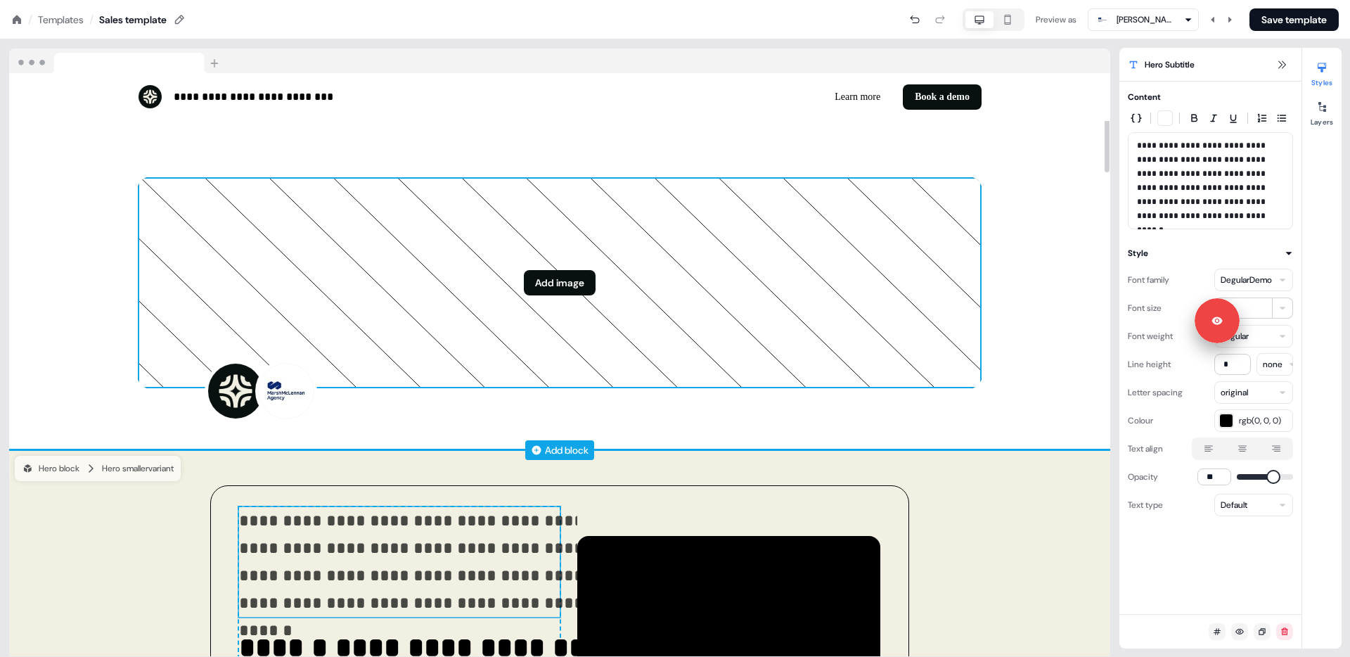
drag, startPoint x: 397, startPoint y: 468, endPoint x: 381, endPoint y: 450, distance: 23.9
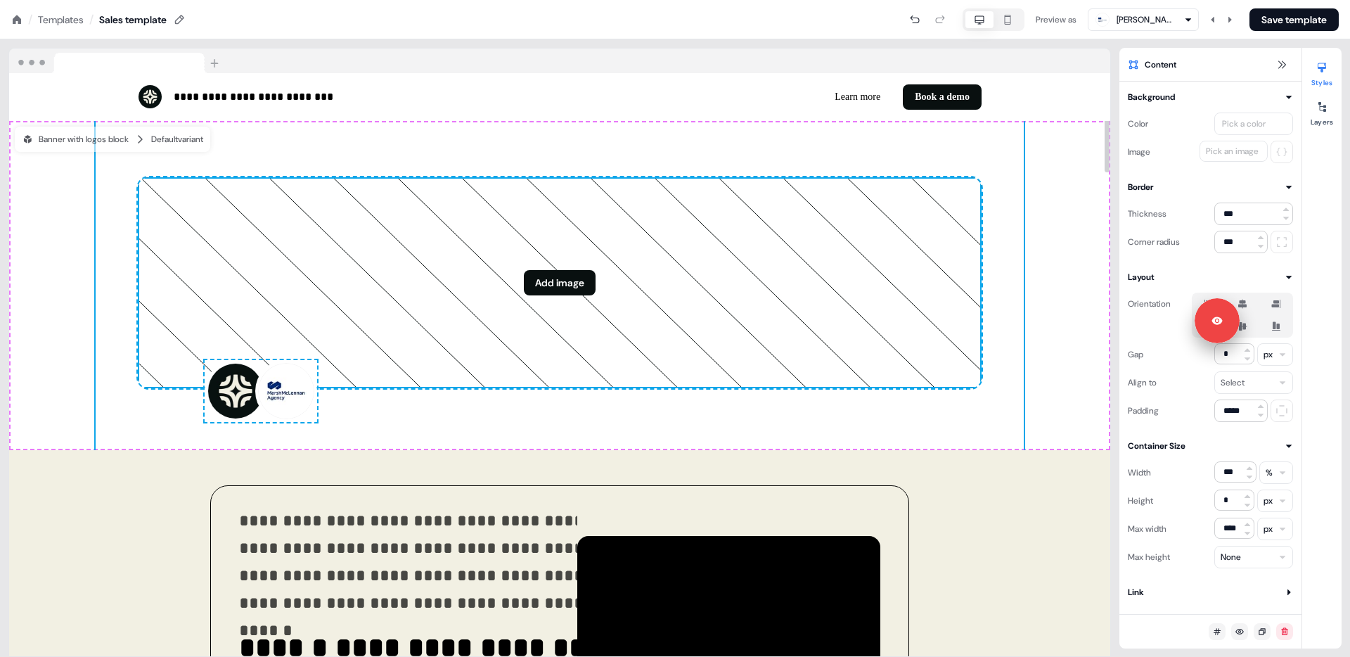
drag, startPoint x: 377, startPoint y: 460, endPoint x: 283, endPoint y: 302, distance: 184.2
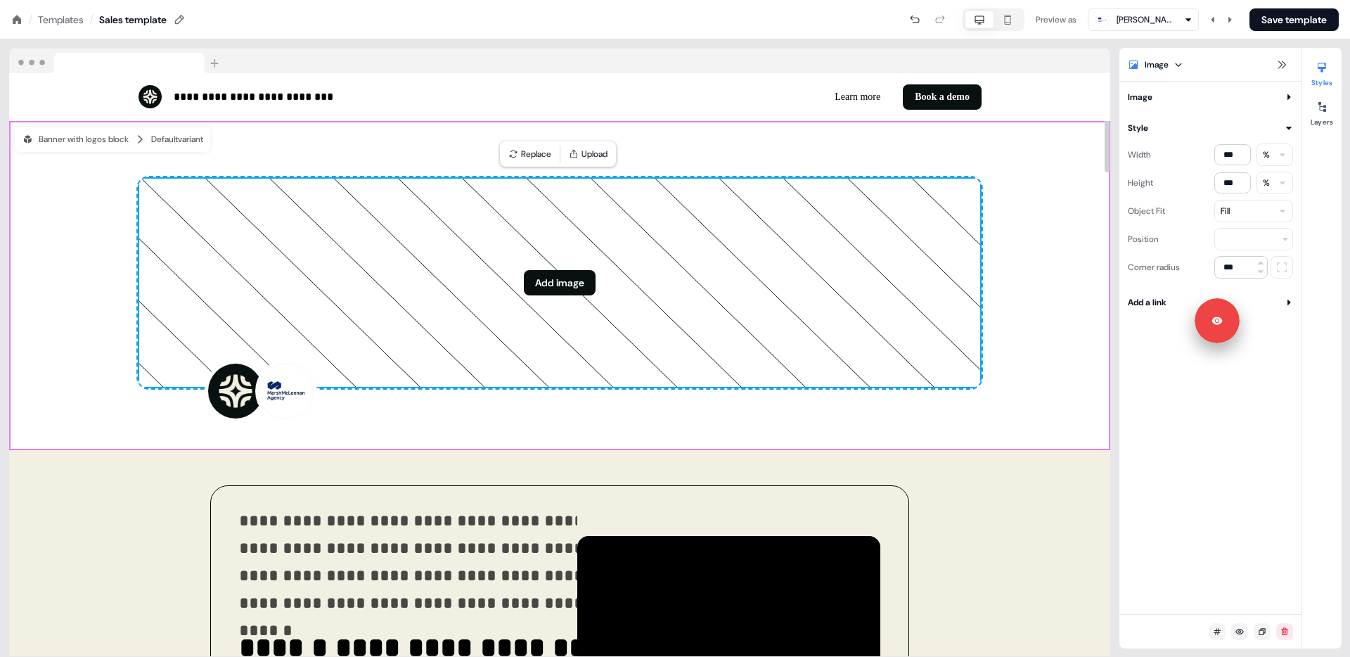
click at [1042, 381] on div "Add image To pick up a draggable item, press the space bar. While dragging, use…" at bounding box center [559, 285] width 1101 height 329
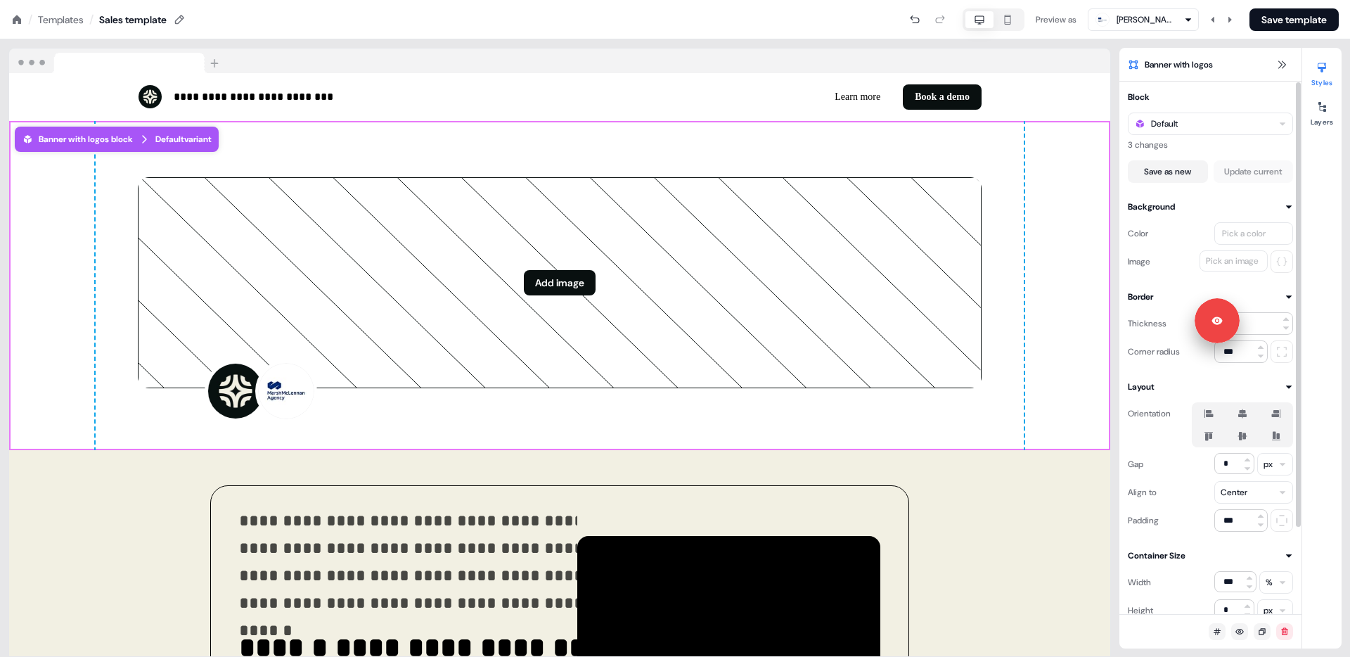
scroll to position [103, 0]
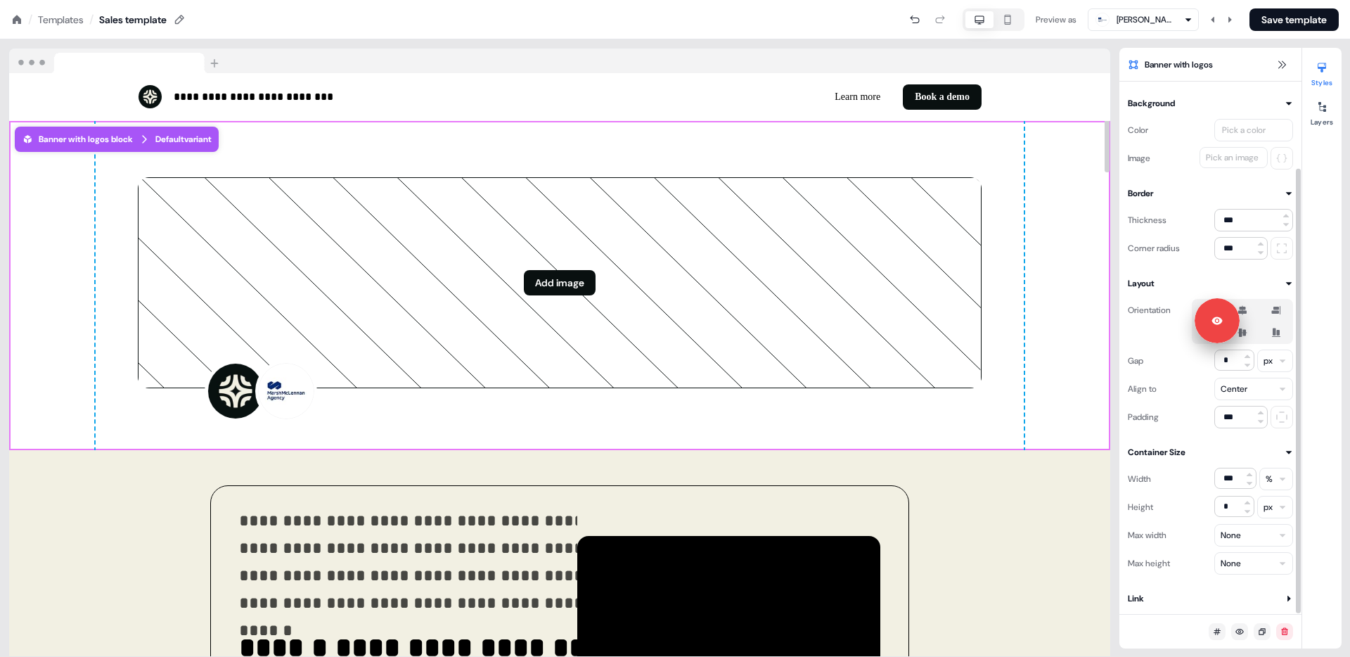
click at [1089, 128] on div "Add image To pick up a draggable item, press the space bar. While dragging, use…" at bounding box center [559, 285] width 1101 height 329
click at [1243, 133] on div "Pick a color" at bounding box center [1244, 130] width 49 height 14
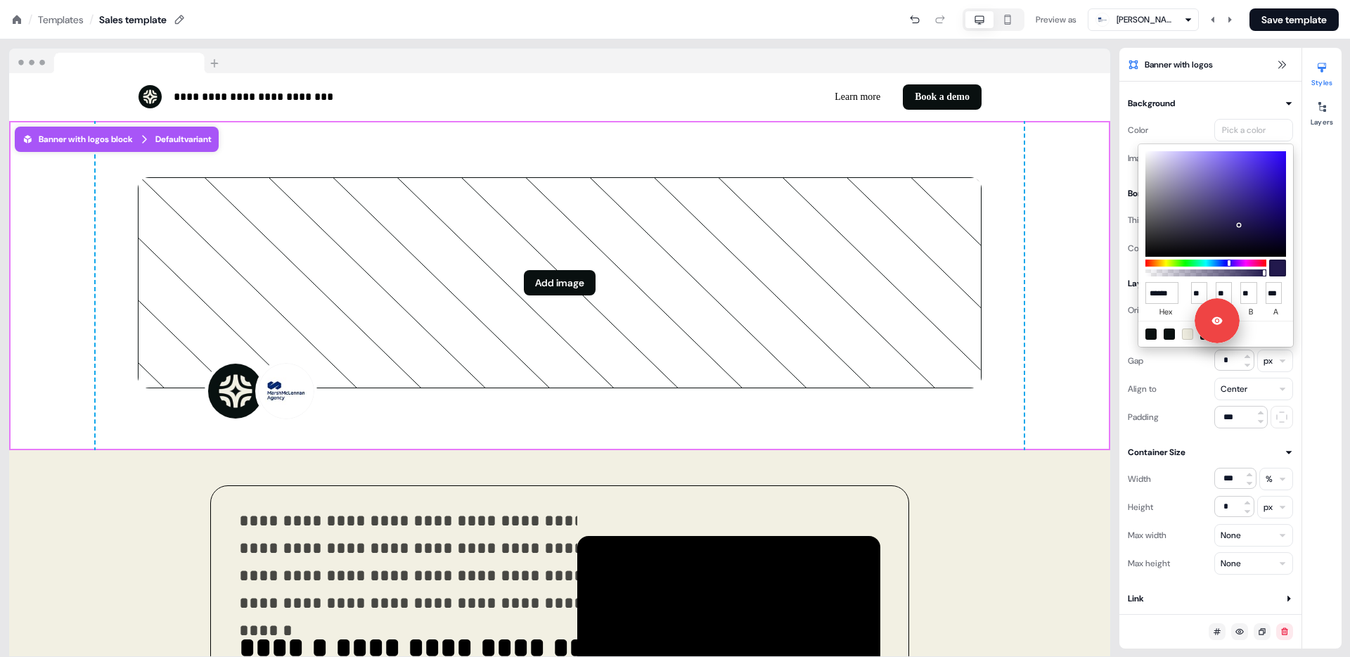
click at [1191, 335] on div at bounding box center [1187, 333] width 11 height 11
type input "******"
type input "***"
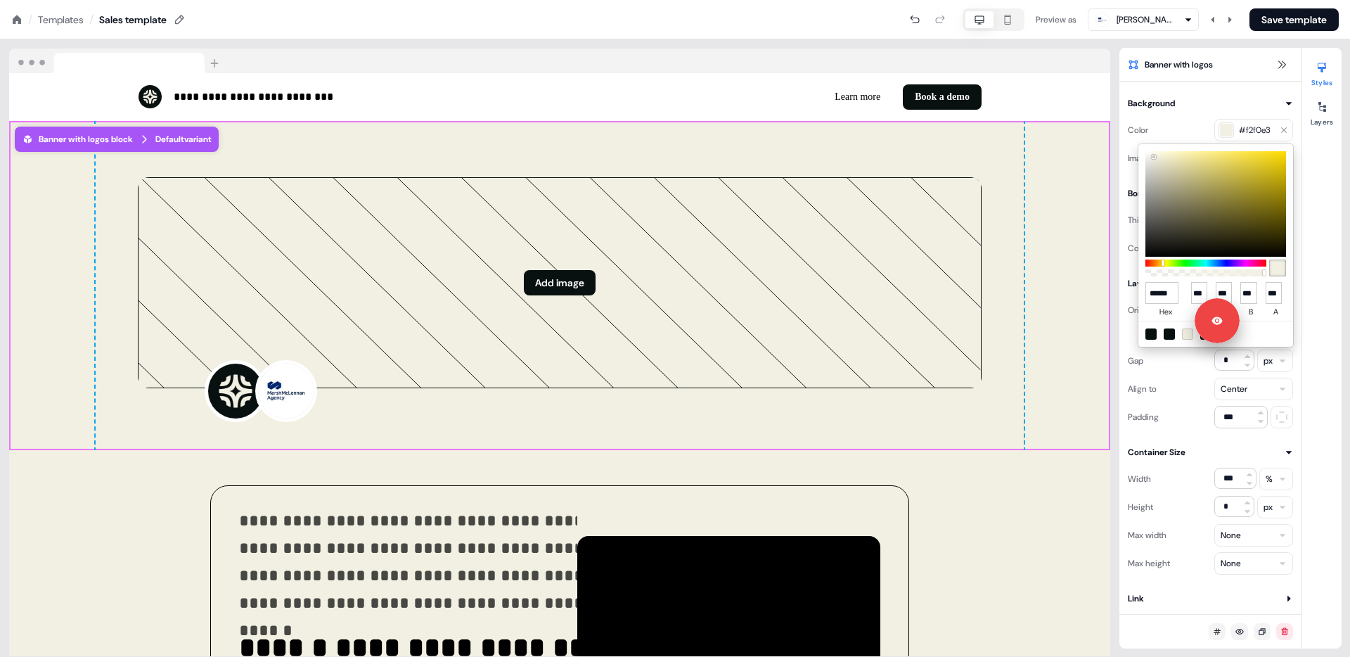
click at [412, 0] on html "**********" at bounding box center [675, 0] width 1350 height 0
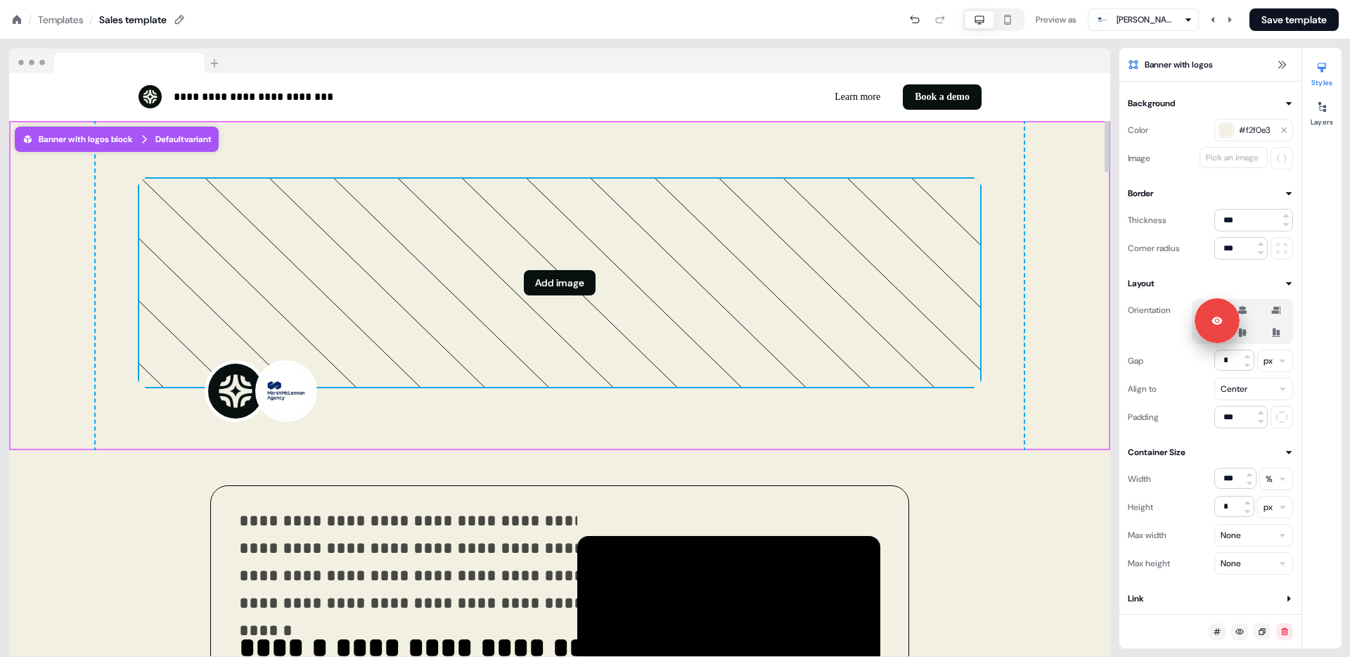
click at [593, 245] on icon at bounding box center [560, 283] width 843 height 210
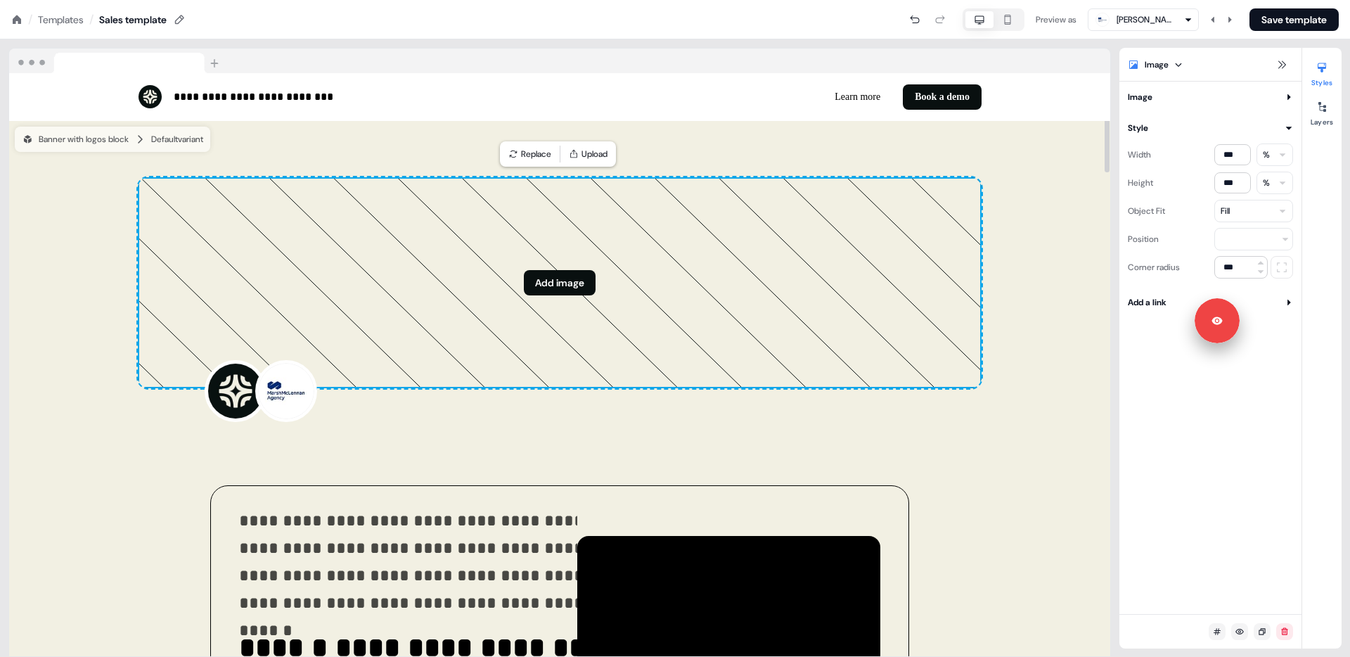
scroll to position [0, 0]
click at [1179, 0] on html "**********" at bounding box center [675, 0] width 1350 height 0
click at [1322, 0] on html "**********" at bounding box center [675, 0] width 1350 height 0
click at [1324, 115] on div at bounding box center [1322, 107] width 23 height 23
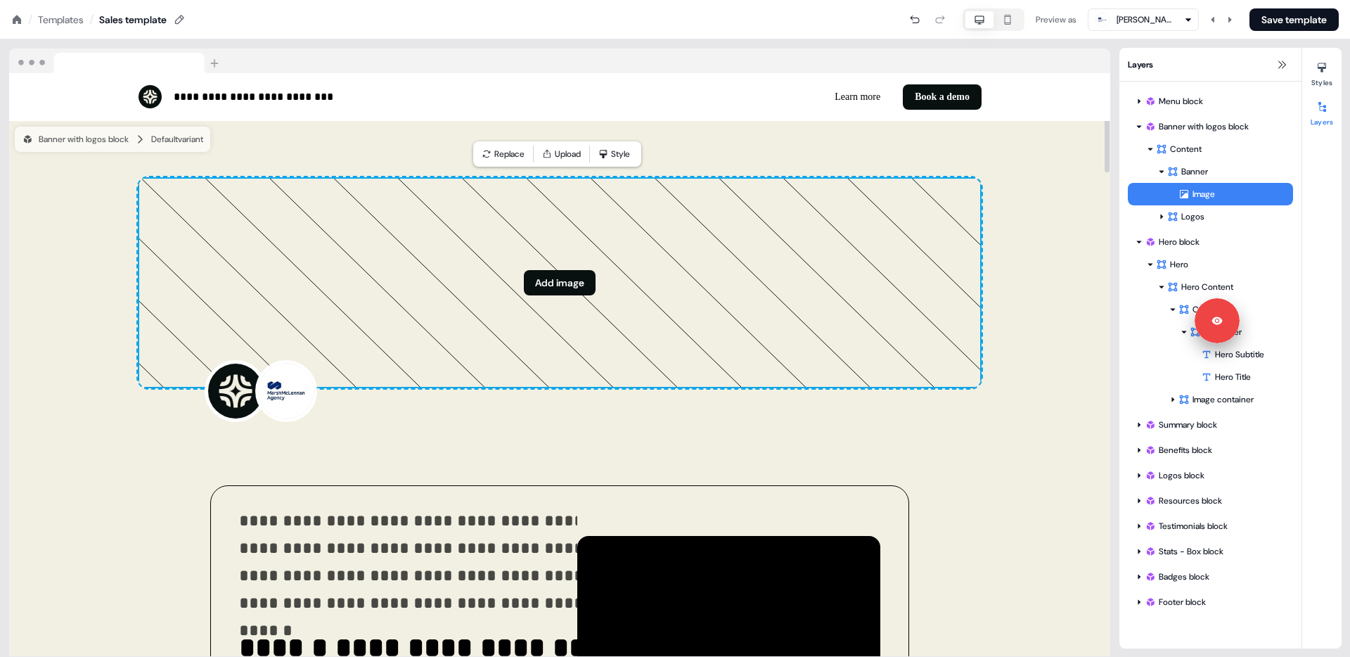
click at [620, 250] on icon at bounding box center [560, 283] width 843 height 210
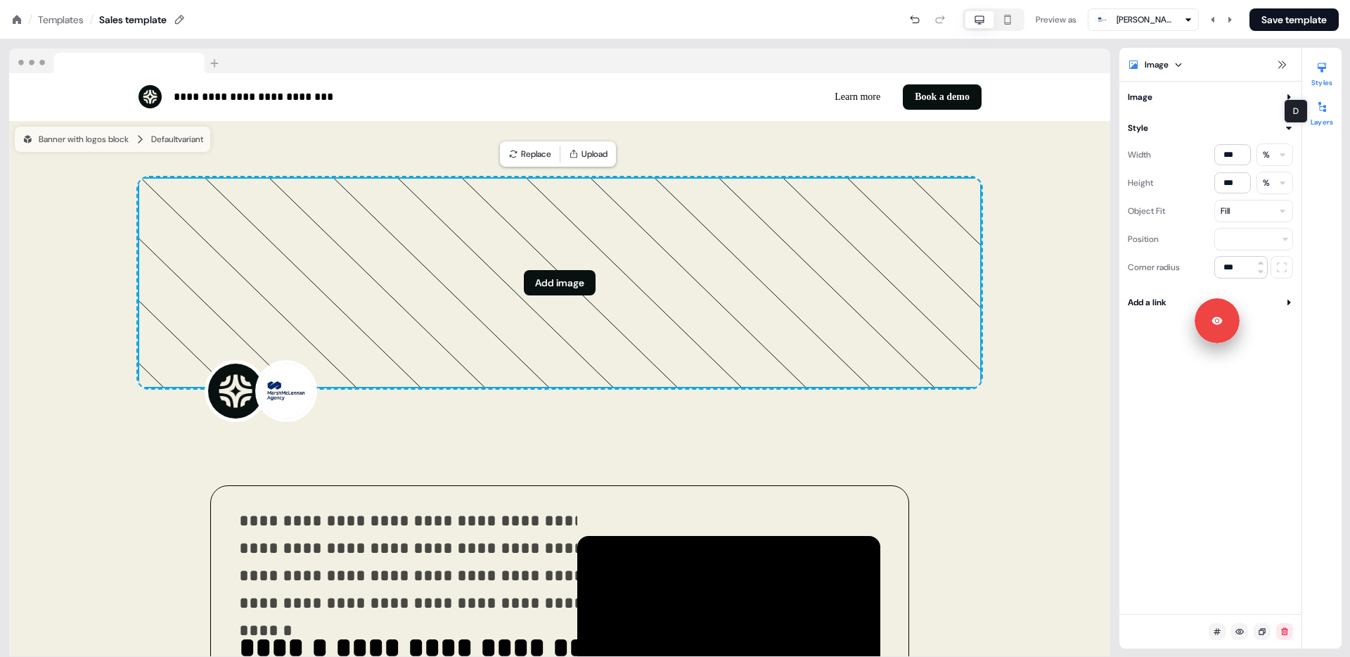
click at [1326, 114] on div at bounding box center [1322, 107] width 23 height 23
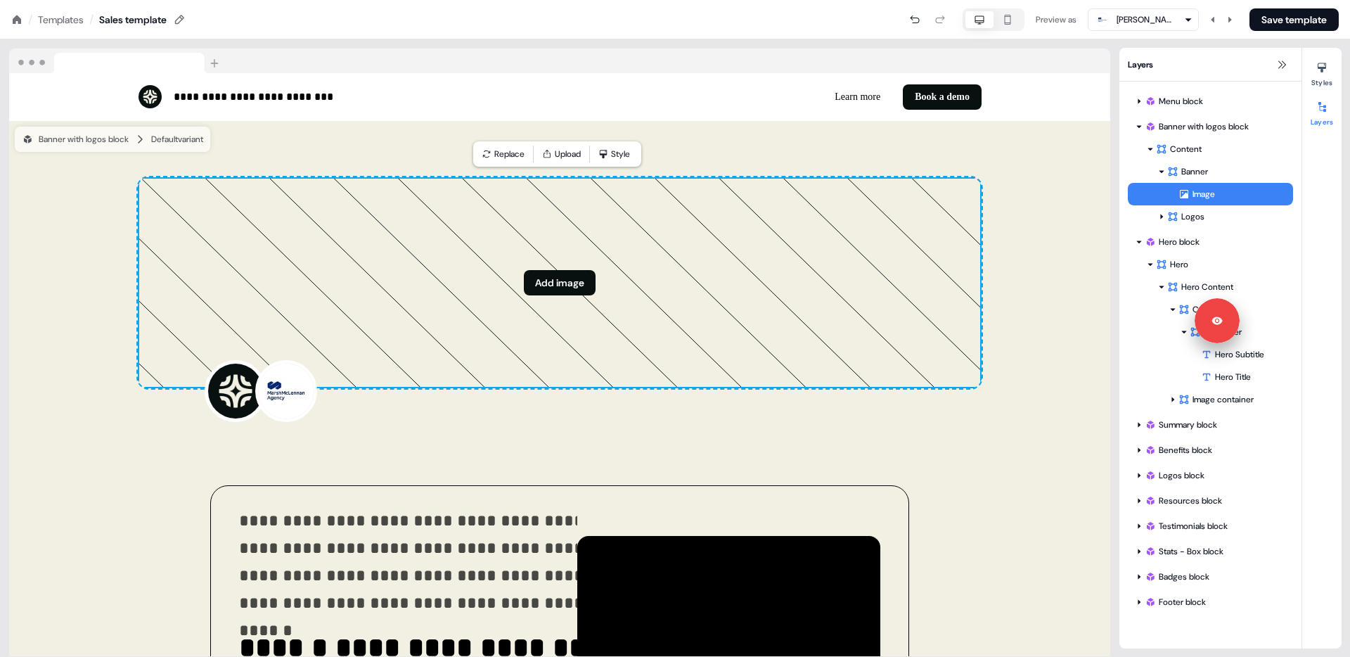
click at [1279, 195] on div "Image" at bounding box center [1236, 194] width 115 height 14
click at [1280, 0] on html "**********" at bounding box center [675, 0] width 1350 height 0
click at [1252, 190] on div "Text" at bounding box center [1231, 195] width 105 height 23
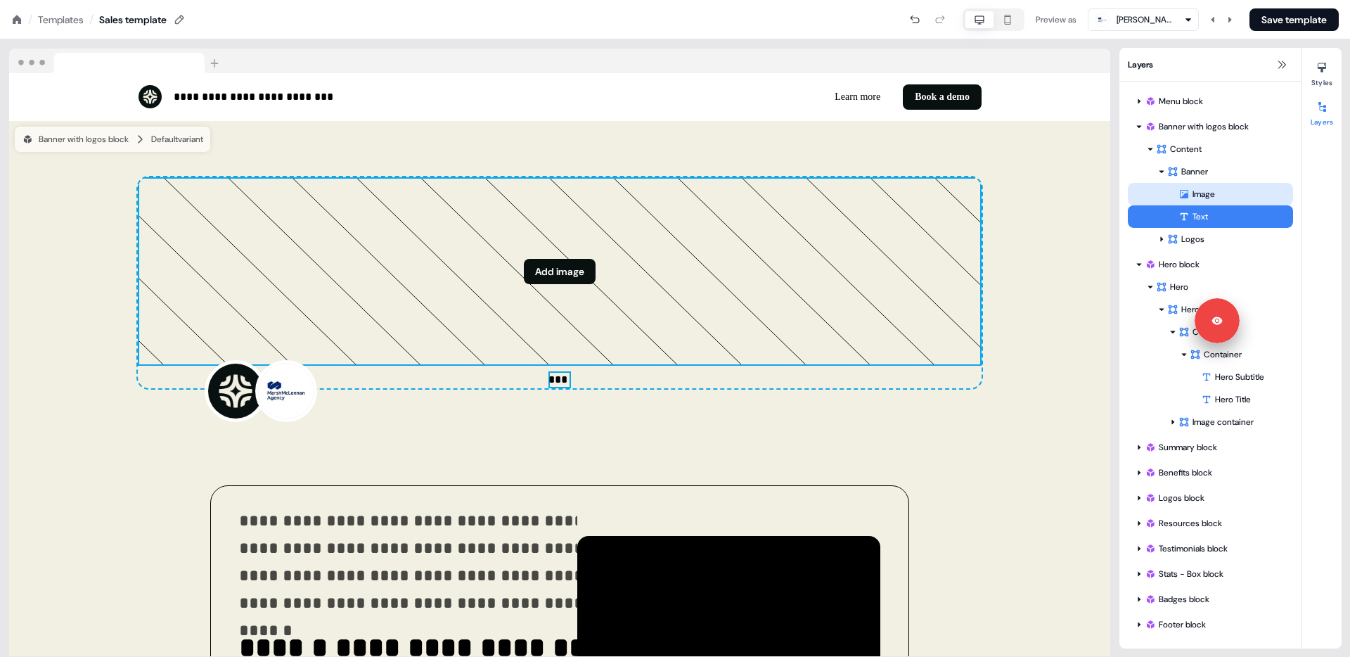
click at [1215, 191] on div "Image" at bounding box center [1236, 194] width 115 height 14
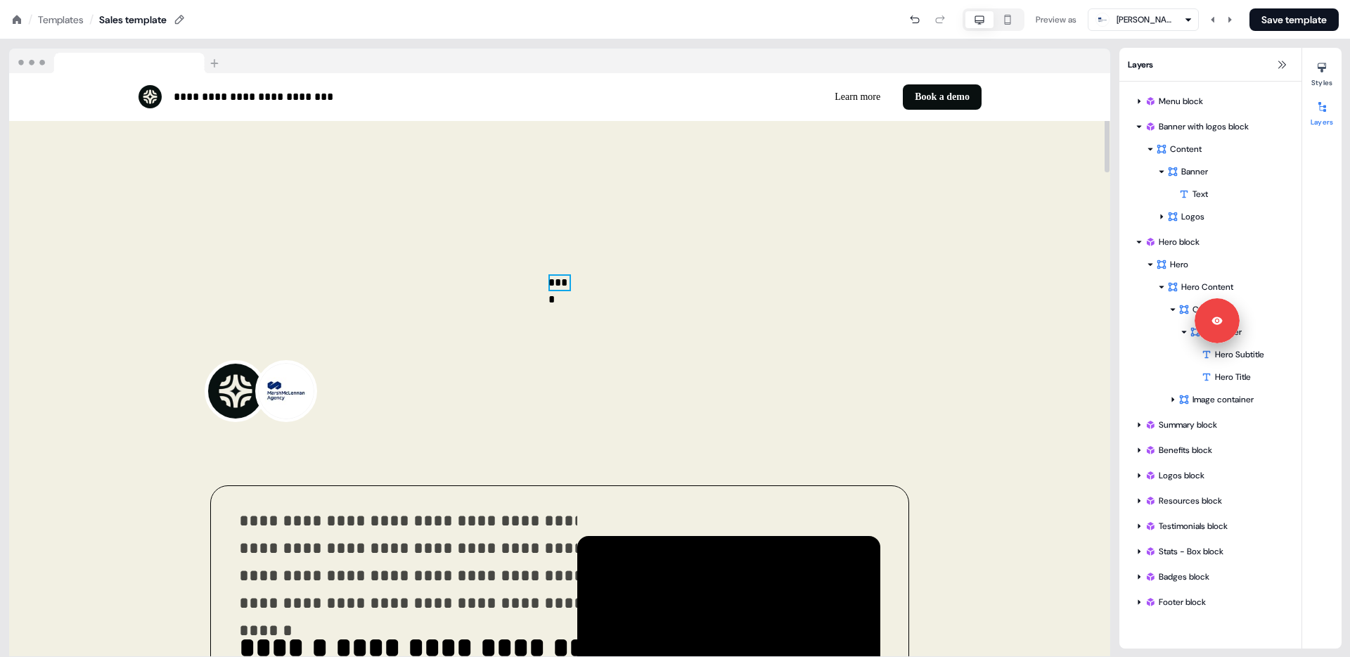
click at [560, 282] on p "****" at bounding box center [560, 282] width 23 height 17
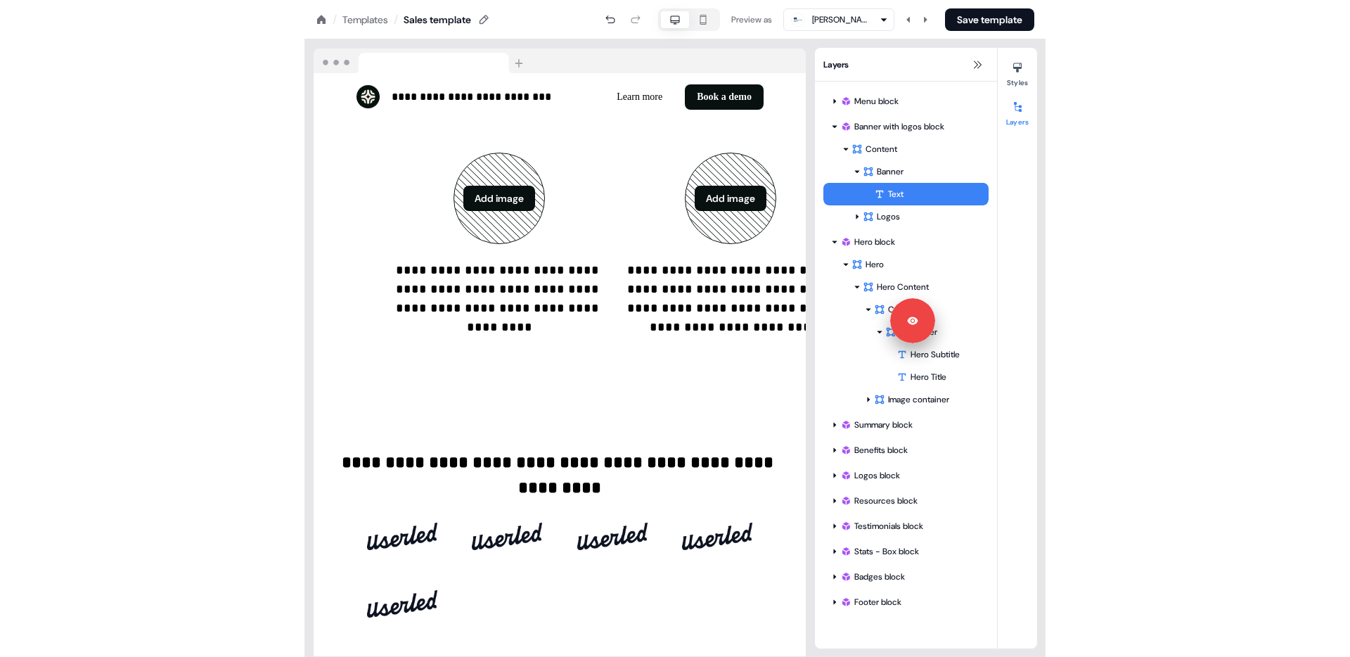
scroll to position [1501, 0]
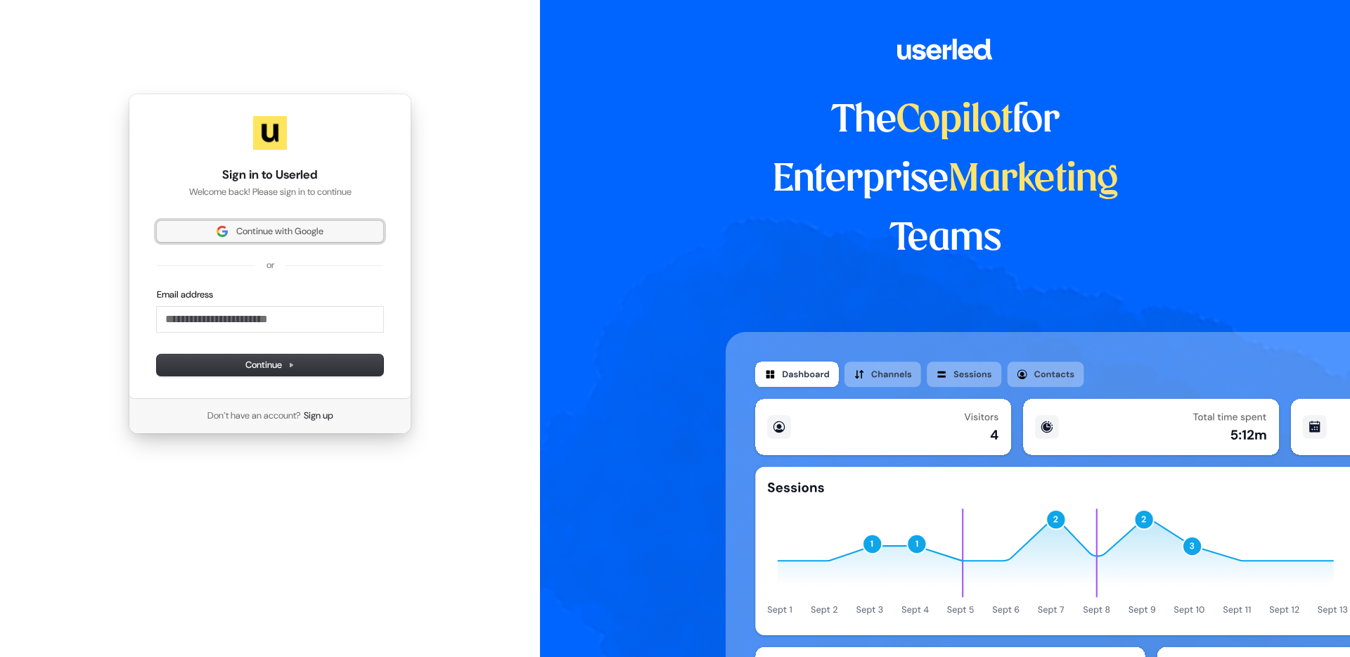
click at [295, 231] on span "Continue with Google" at bounding box center [279, 231] width 87 height 13
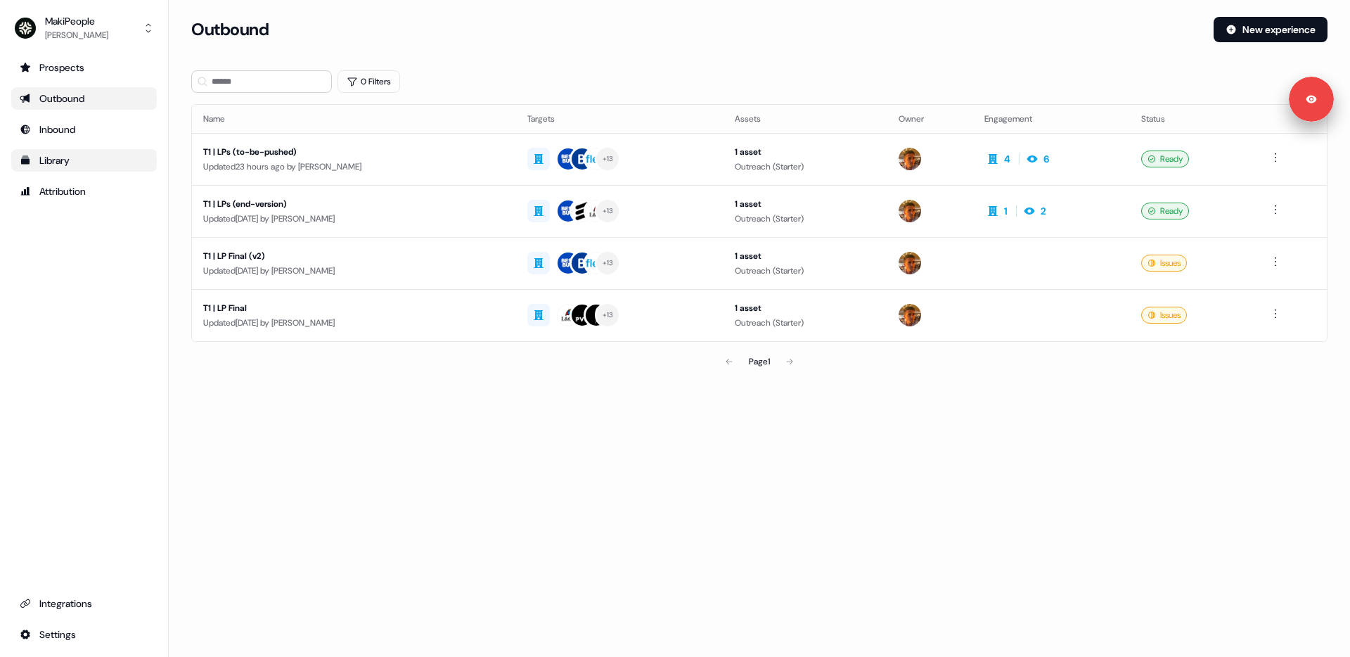
click at [66, 164] on div "Library" at bounding box center [84, 160] width 129 height 14
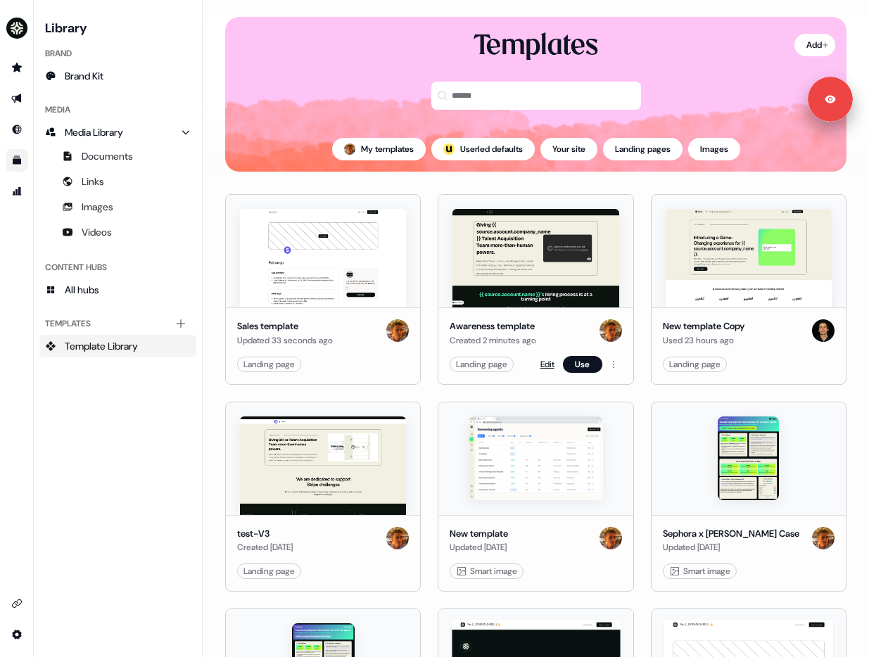
click at [546, 366] on link "Edit" at bounding box center [547, 364] width 14 height 14
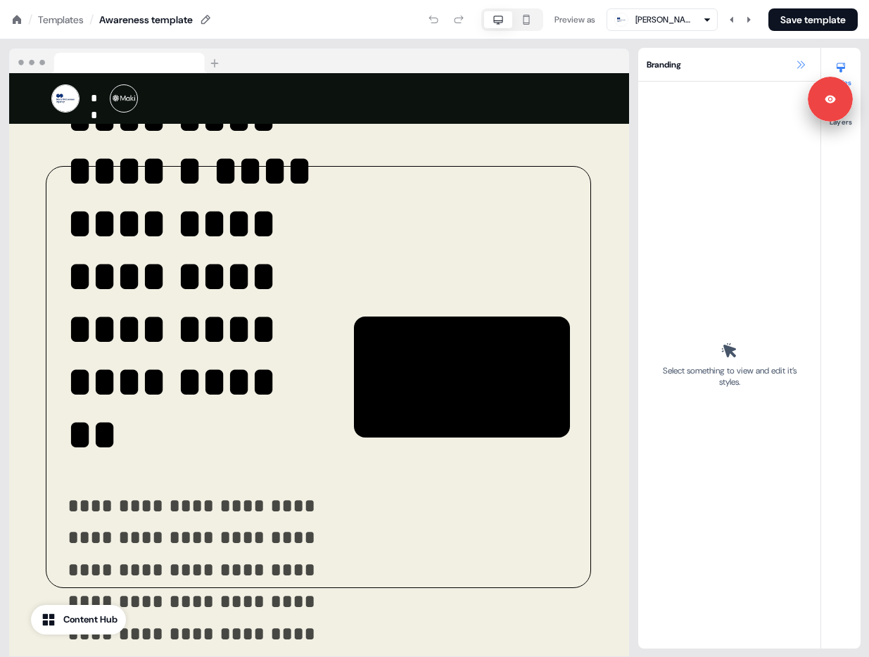
click at [805, 63] on icon at bounding box center [800, 64] width 11 height 11
click at [796, 59] on icon at bounding box center [800, 64] width 11 height 11
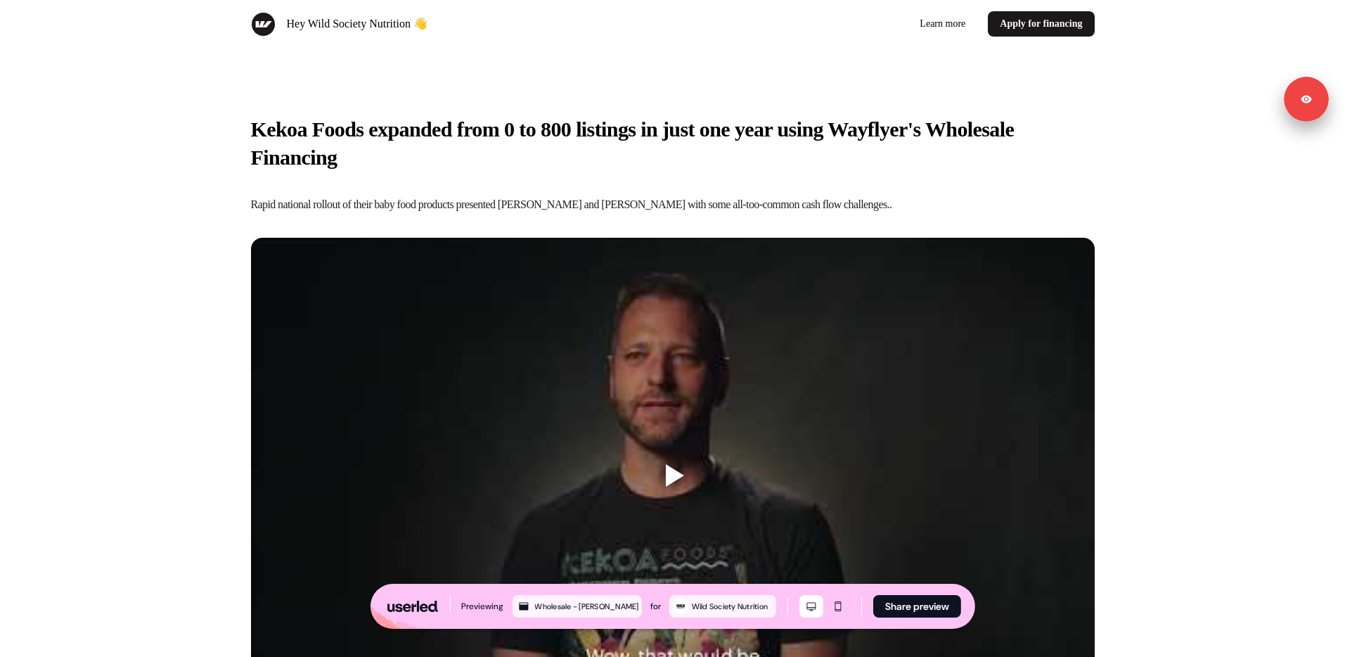
scroll to position [1070, 0]
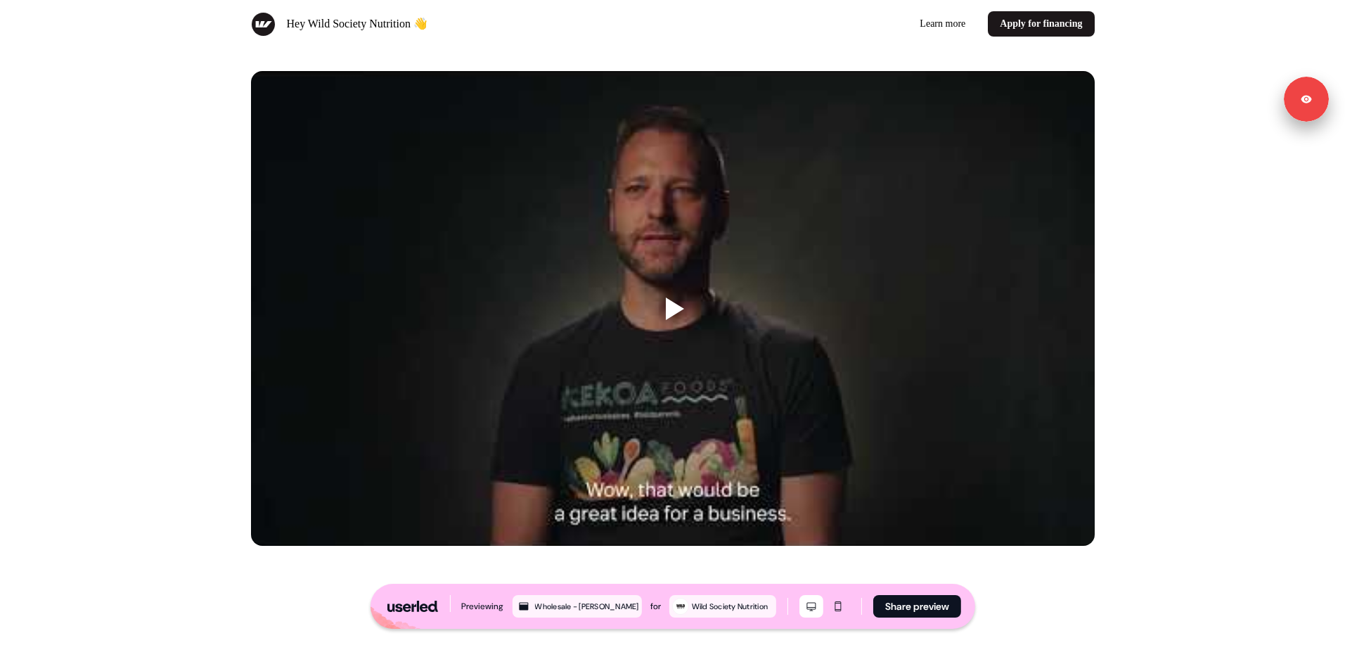
click at [228, 78] on div "Kekoa Foods expanded from 0 to 800 listings in just one year using Wayflyer's W…" at bounding box center [673, 247] width 928 height 710
click at [152, 87] on div "Kekoa Foods expanded from 0 to 800 listings in just one year using Wayflyer's W…" at bounding box center [672, 247] width 1345 height 710
click at [186, 91] on div "Kekoa Foods expanded from 0 to 800 listings in just one year using Wayflyer's W…" at bounding box center [672, 247] width 1345 height 710
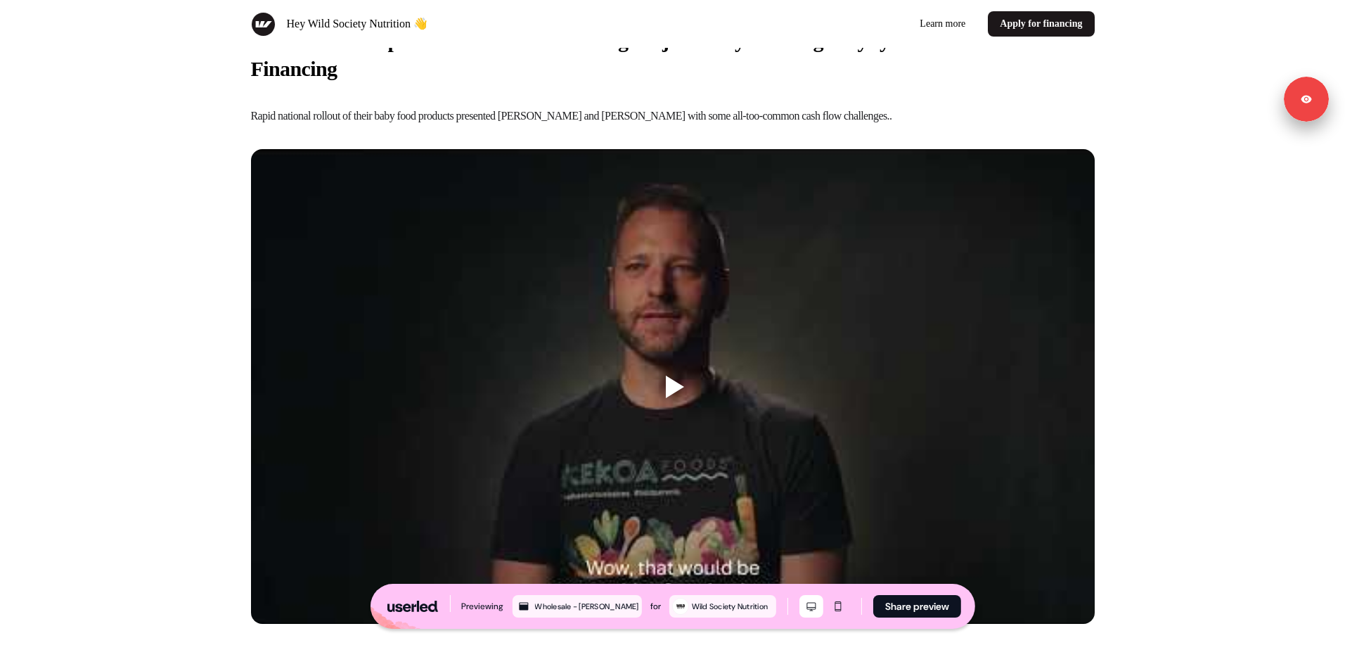
scroll to position [965, 0]
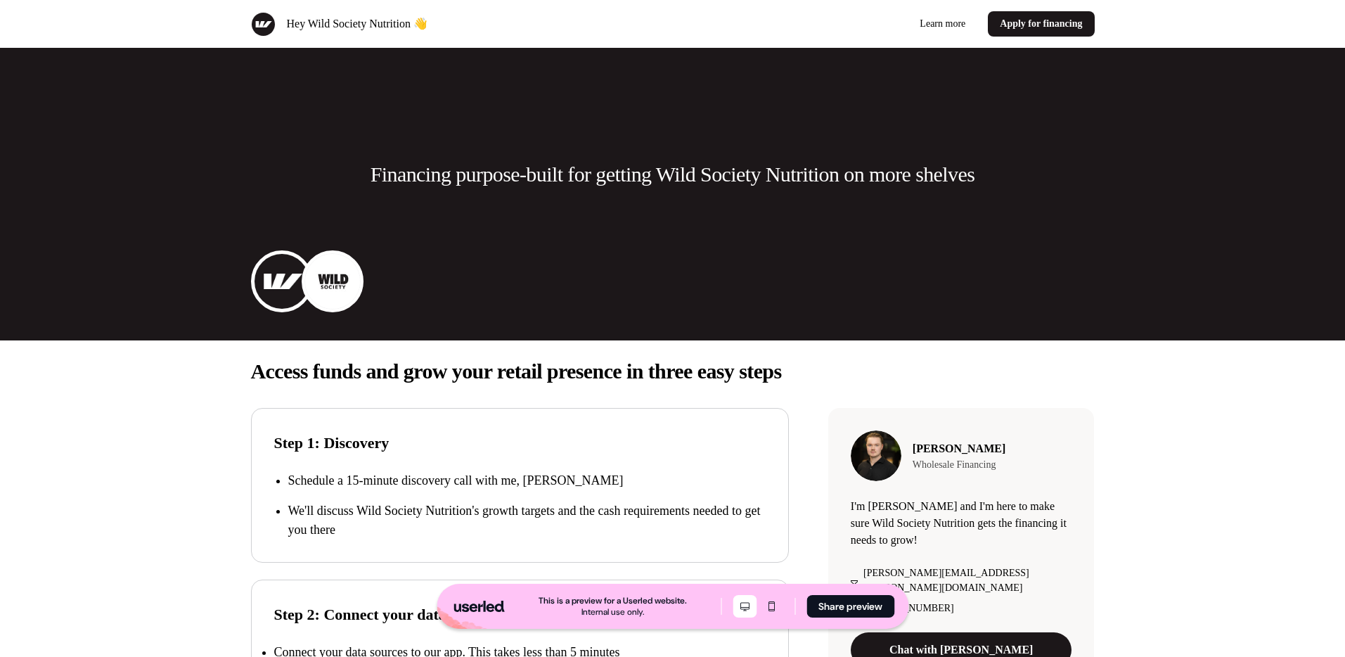
scroll to position [965, 0]
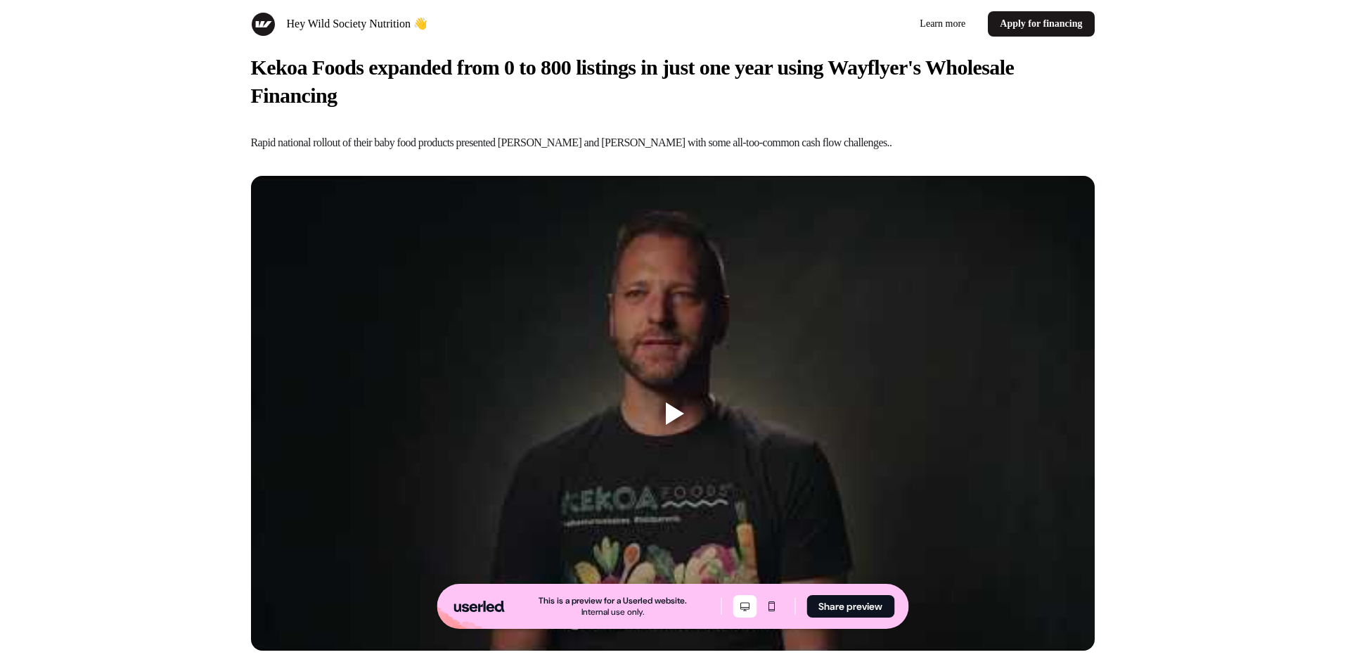
click at [674, 421] on div at bounding box center [675, 413] width 18 height 23
